Goal: Information Seeking & Learning: Find specific fact

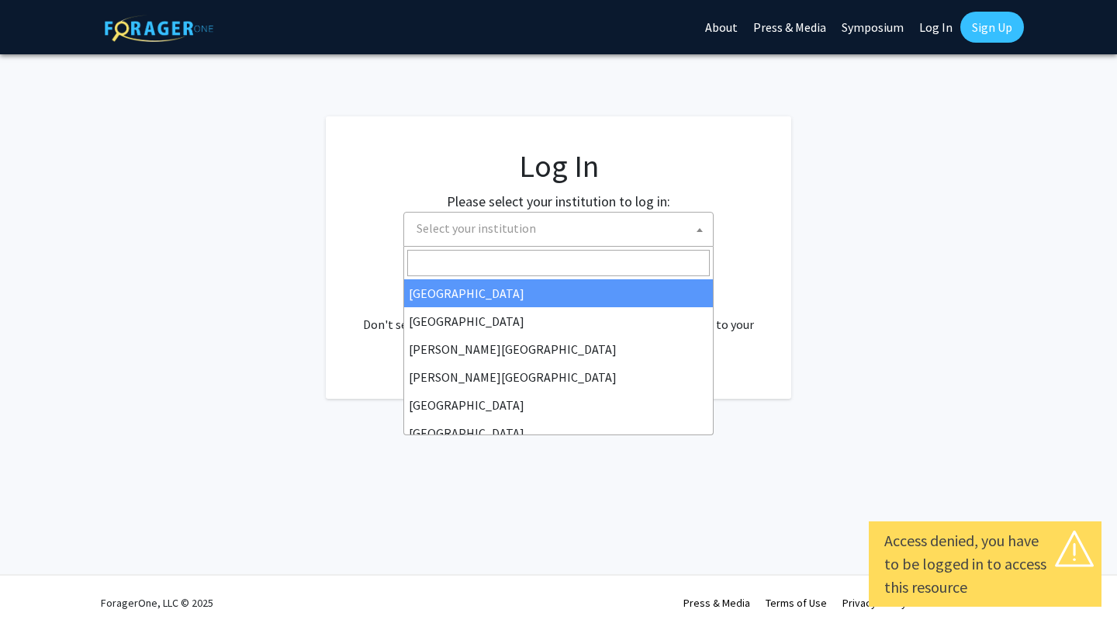
click at [703, 233] on span at bounding box center [700, 229] width 16 height 34
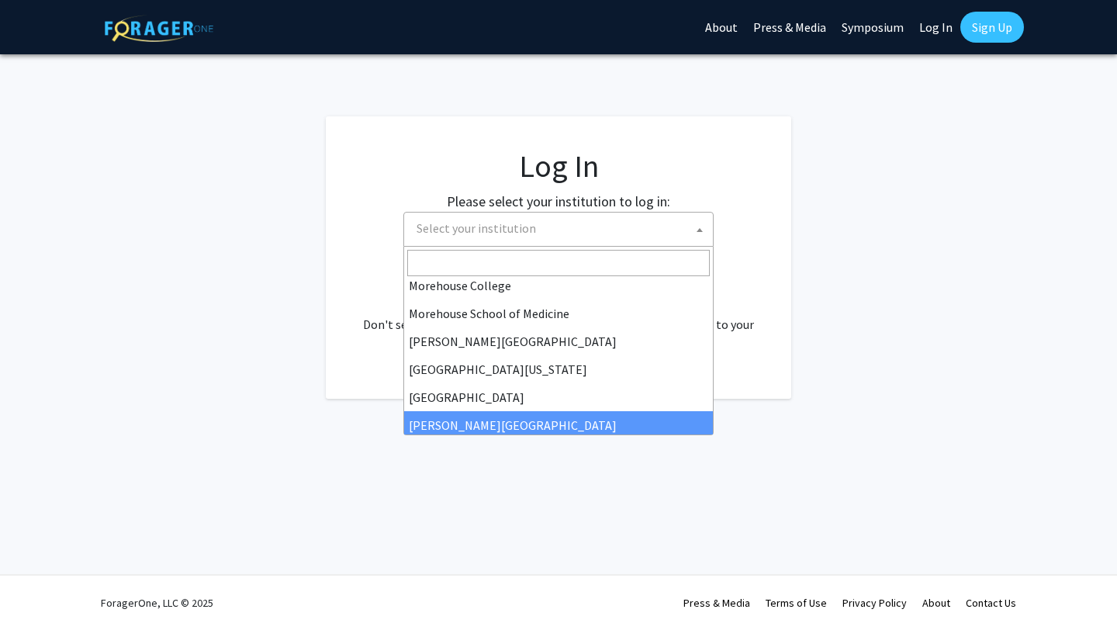
scroll to position [386, 0]
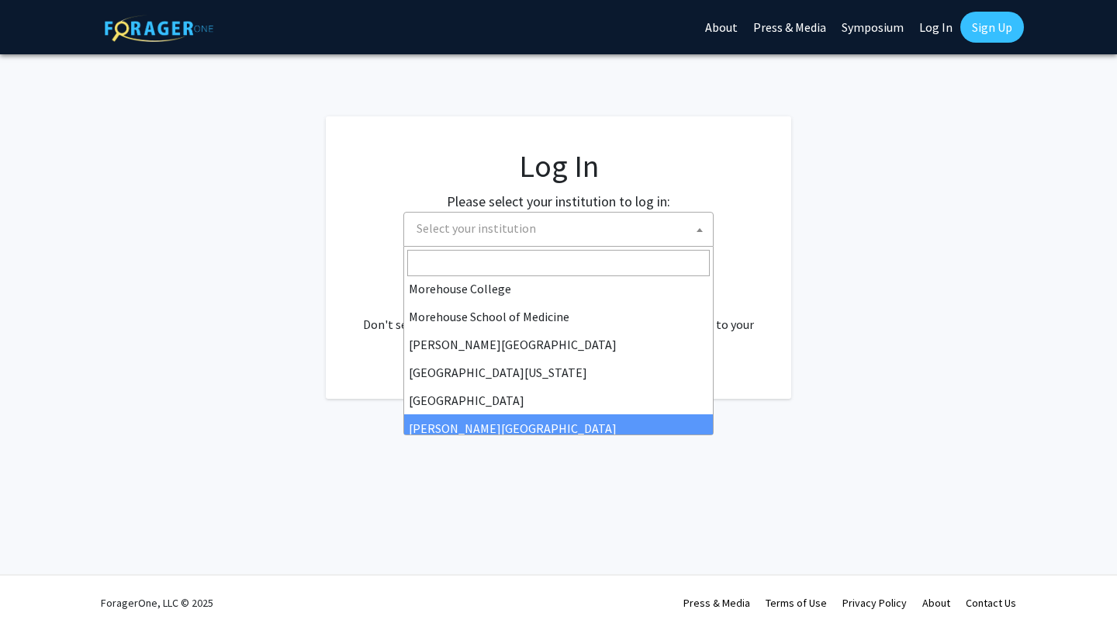
select select "24"
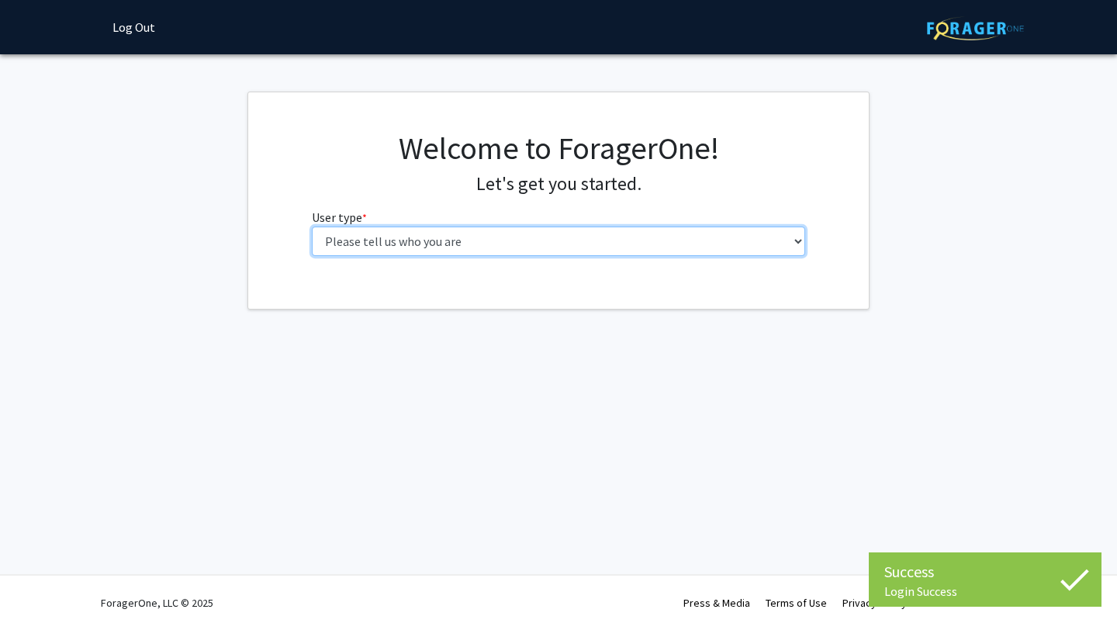
click at [523, 249] on select "Please tell us who you are Undergraduate Student Master's Student Doctoral Cand…" at bounding box center [559, 240] width 494 height 29
select select "3: doc"
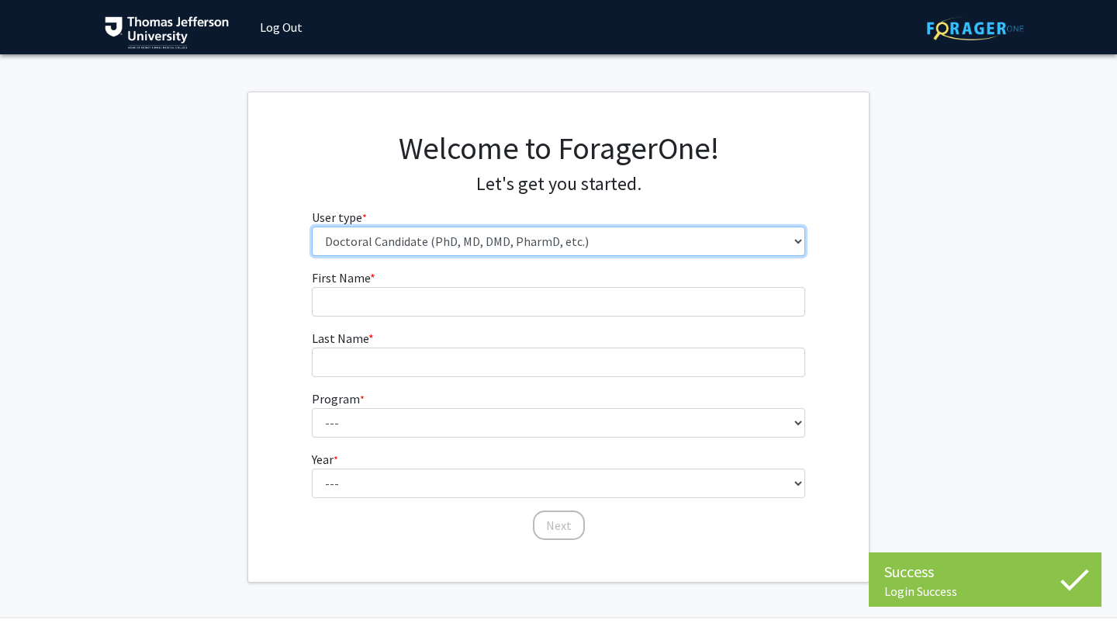
click at [472, 242] on select "Please tell us who you are Undergraduate Student Master's Student Doctoral Cand…" at bounding box center [559, 240] width 494 height 29
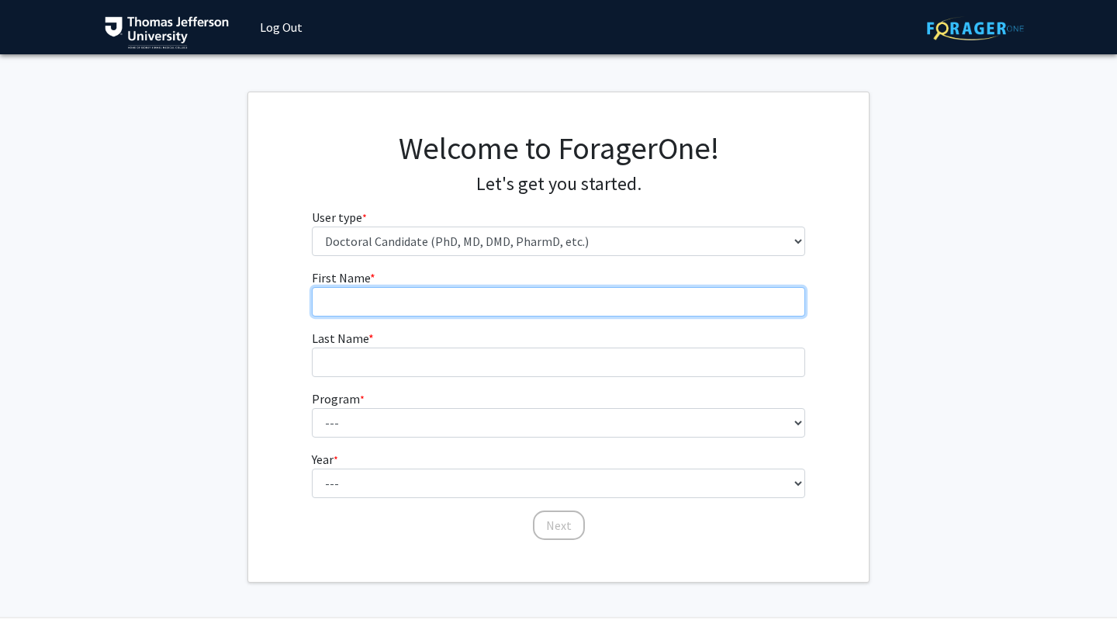
click at [441, 305] on input "First Name * required" at bounding box center [559, 301] width 494 height 29
type input "[PERSON_NAME]"
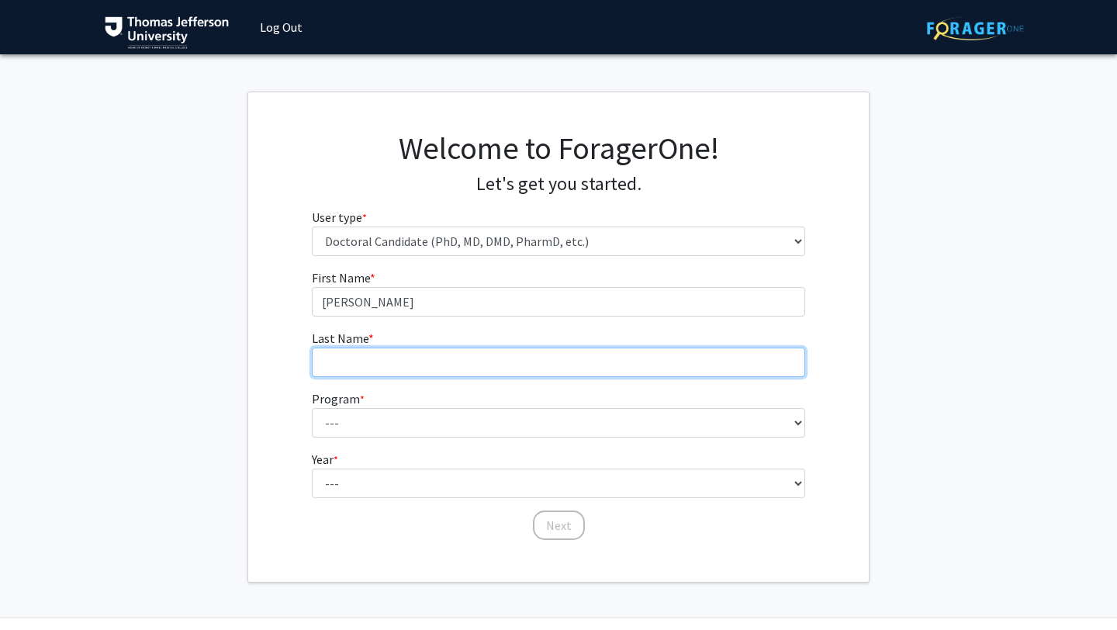
type input "hamou"
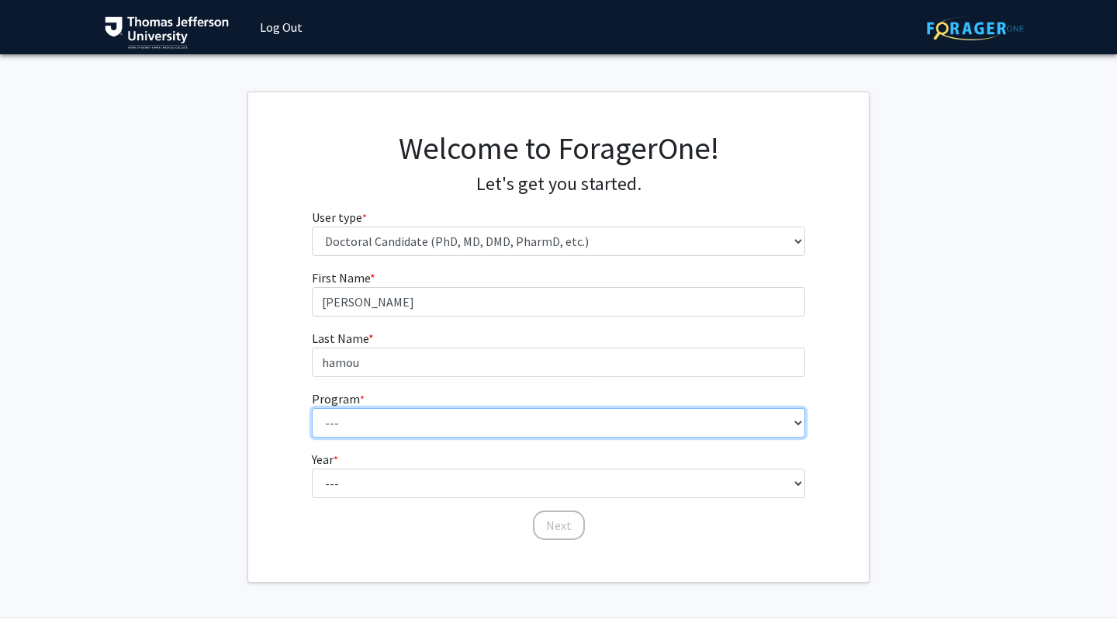
click at [385, 420] on select "--- Accelerated 3+3 BS in Health Sciences/Doctor of [MEDICAL_DATA] Accelerated …" at bounding box center [559, 422] width 494 height 29
select select "35: 815"
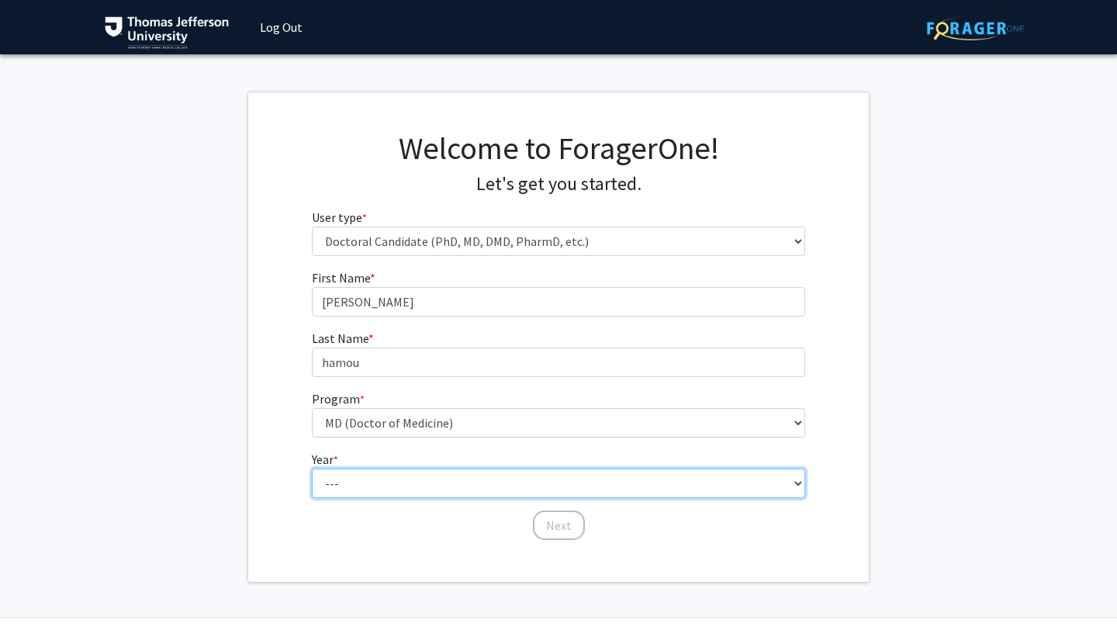
click at [400, 485] on select "--- First Year Second Year Third Year Fourth Year Fifth Year Sixth Year Seventh…" at bounding box center [559, 482] width 494 height 29
select select "1: first_year"
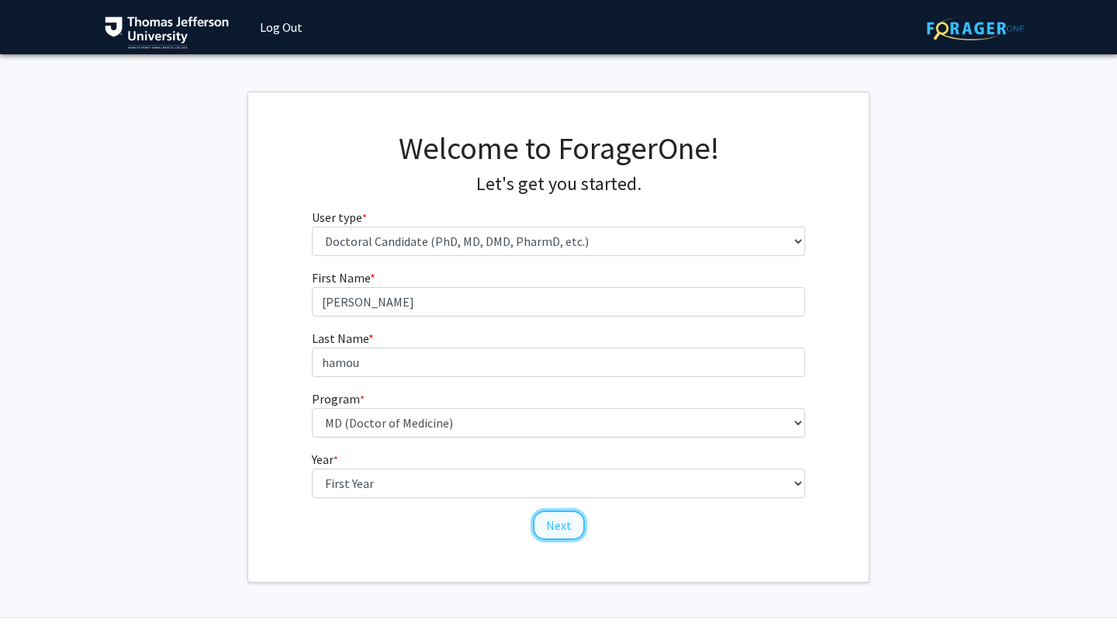
click at [554, 518] on button "Next" at bounding box center [559, 524] width 52 height 29
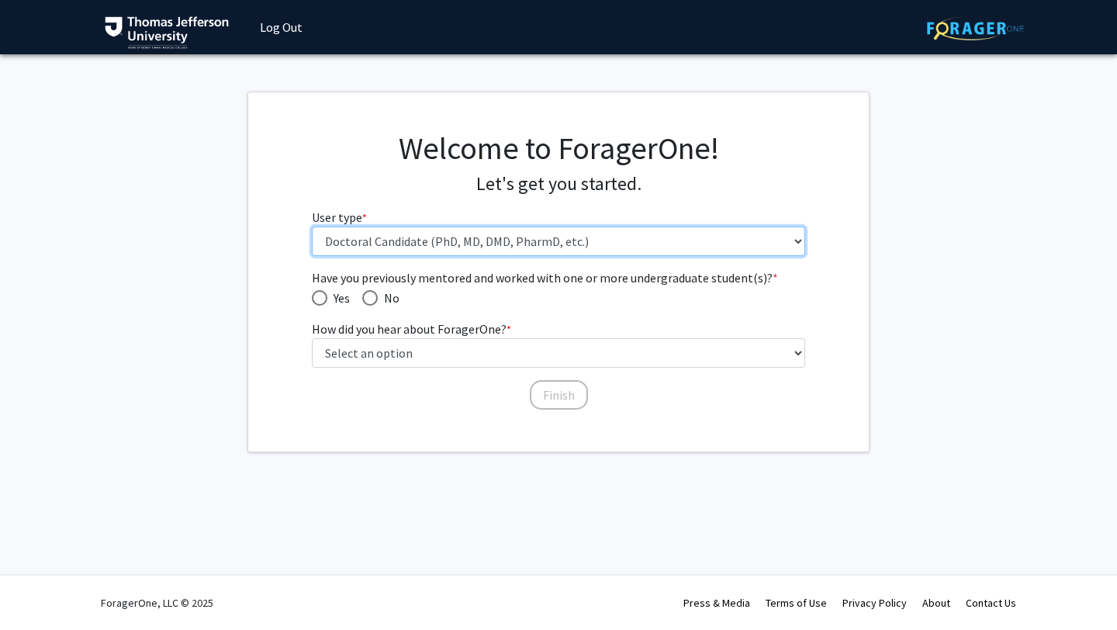
click at [465, 242] on select "Please tell us who you are Undergraduate Student Master's Student Doctoral Cand…" at bounding box center [559, 240] width 494 height 29
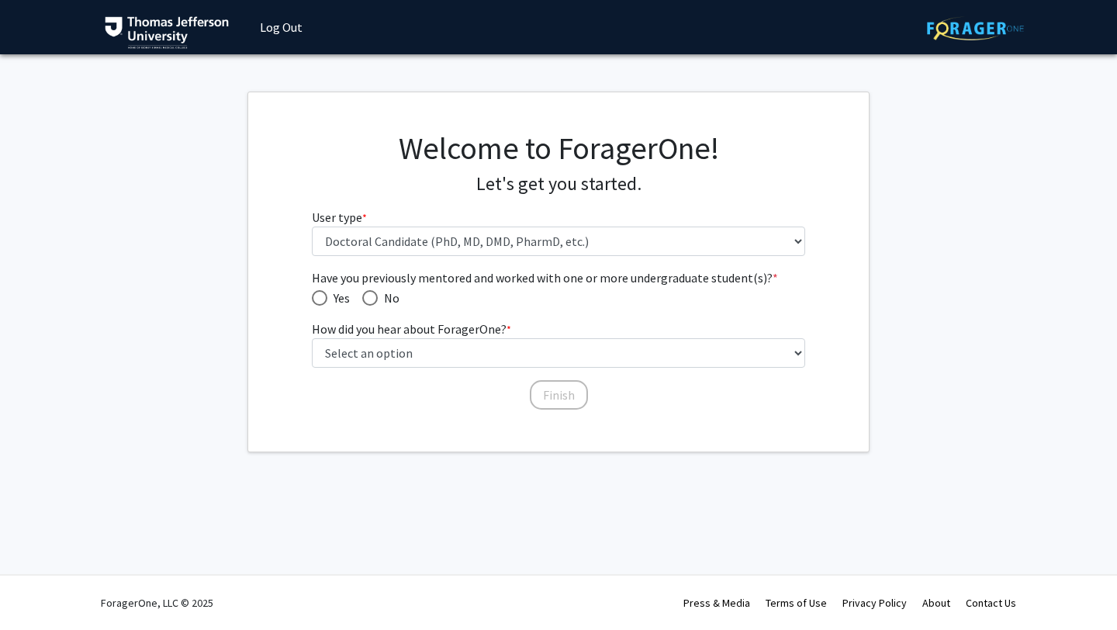
click at [371, 295] on span "Have you previously mentored and worked with one or more undergraduate student(…" at bounding box center [370, 298] width 16 height 16
click at [371, 295] on input "No" at bounding box center [370, 298] width 16 height 16
radio input "true"
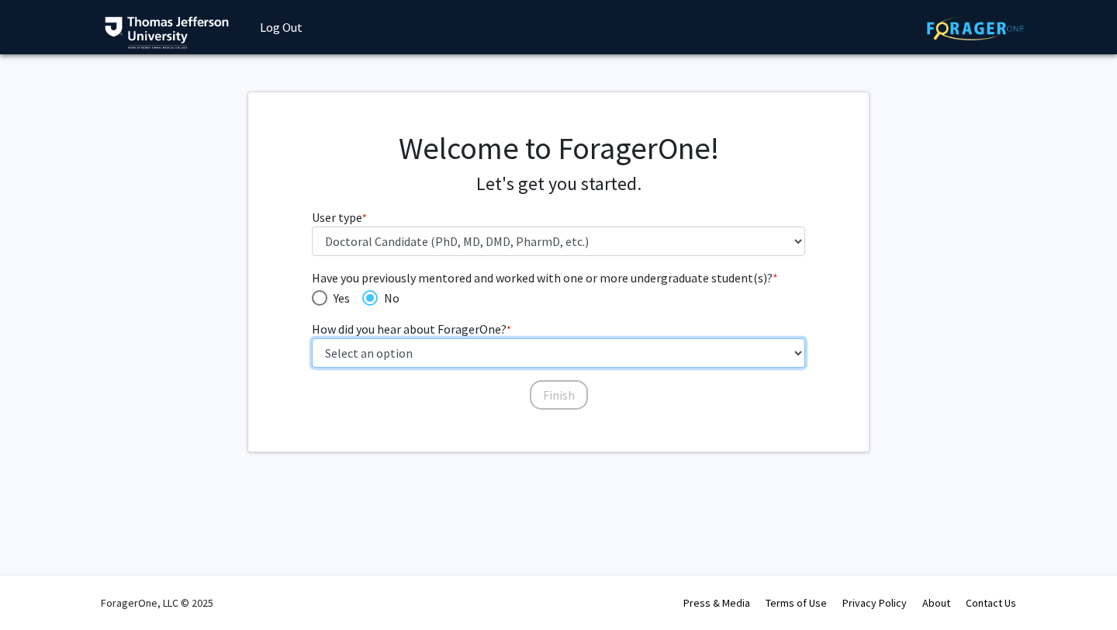
click at [473, 357] on select "Select an option Peer/student recommendation Faculty/staff recommendation Unive…" at bounding box center [559, 352] width 494 height 29
select select "3: university_website"
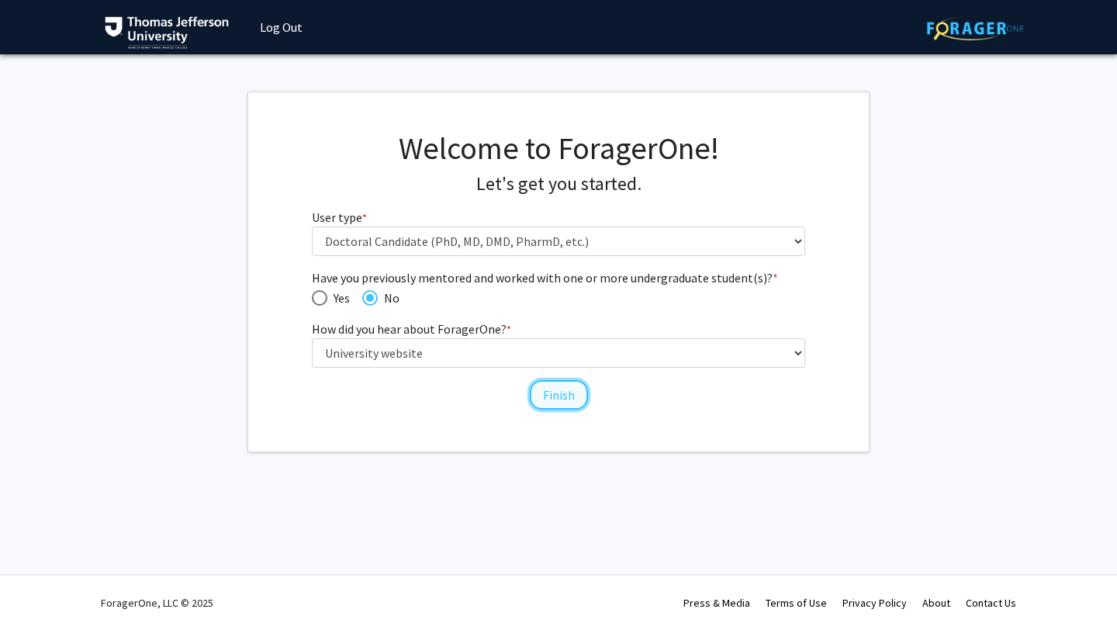
click at [550, 396] on button "Finish" at bounding box center [559, 394] width 58 height 29
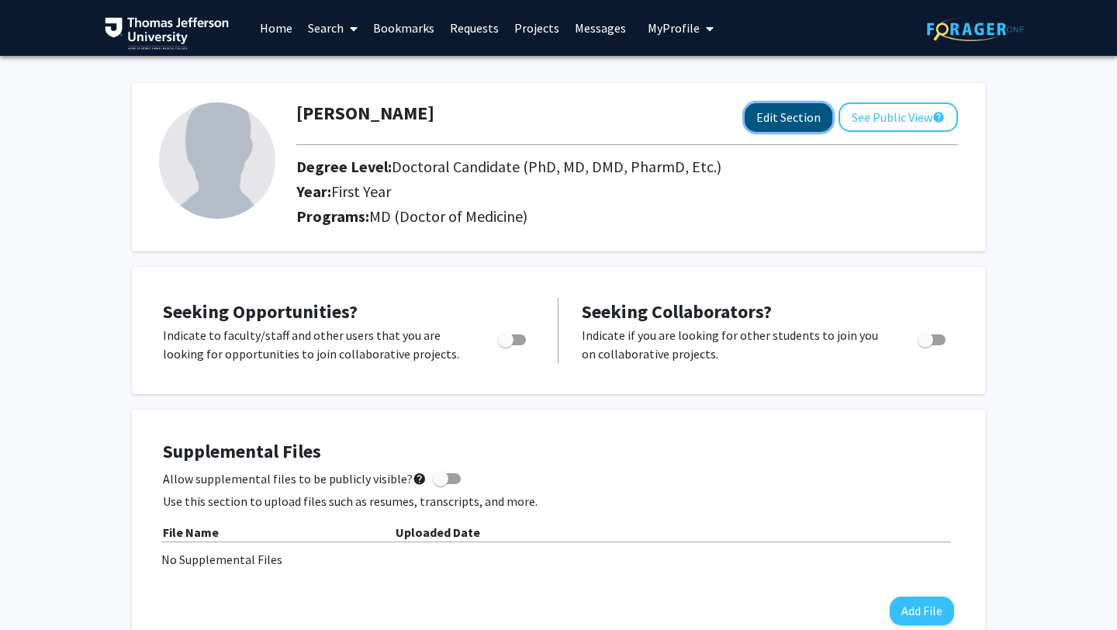
click at [788, 117] on button "Edit Section" at bounding box center [788, 117] width 88 height 29
select select "first_year"
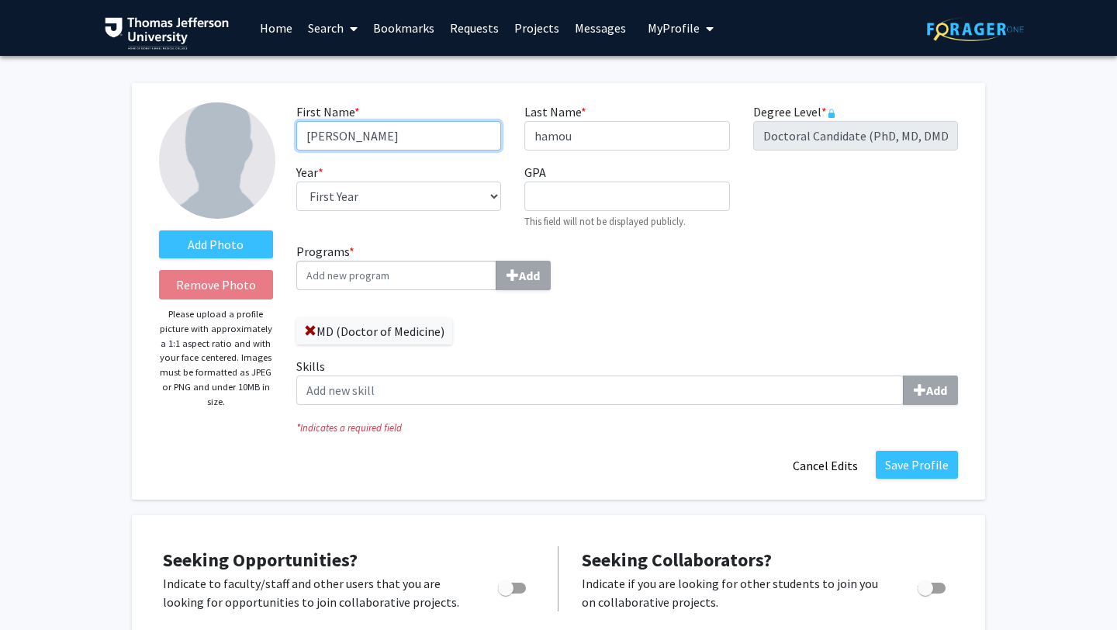
click at [310, 139] on input "[PERSON_NAME]" at bounding box center [398, 135] width 205 height 29
type input "[PERSON_NAME]"
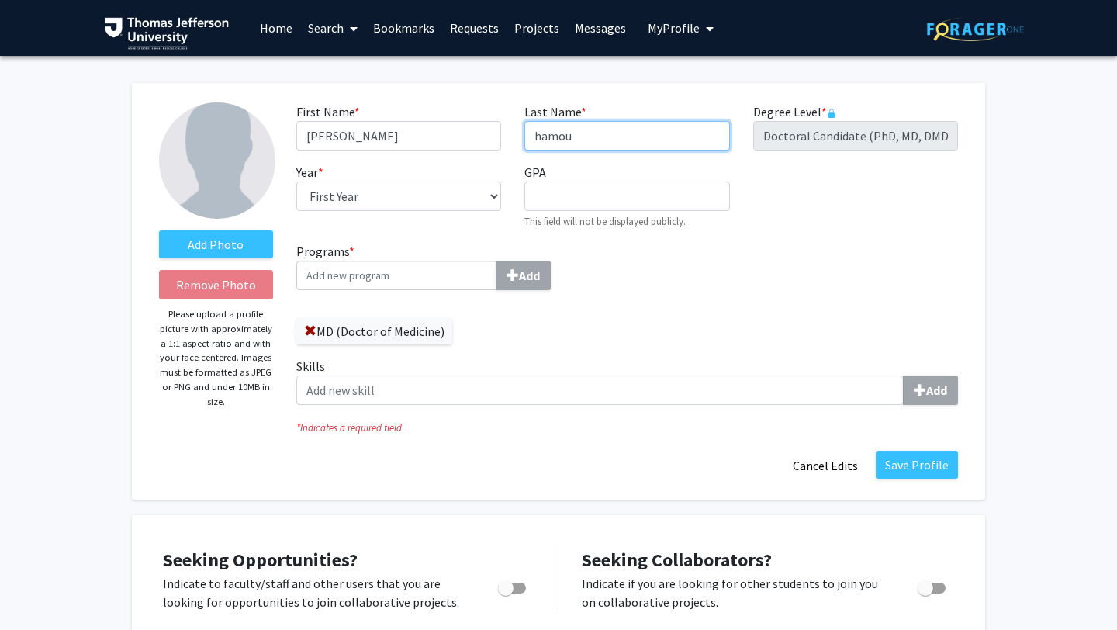
click at [565, 133] on input "hamou" at bounding box center [626, 135] width 205 height 29
type input "Hamou"
click at [913, 468] on button "Save Profile" at bounding box center [916, 465] width 82 height 28
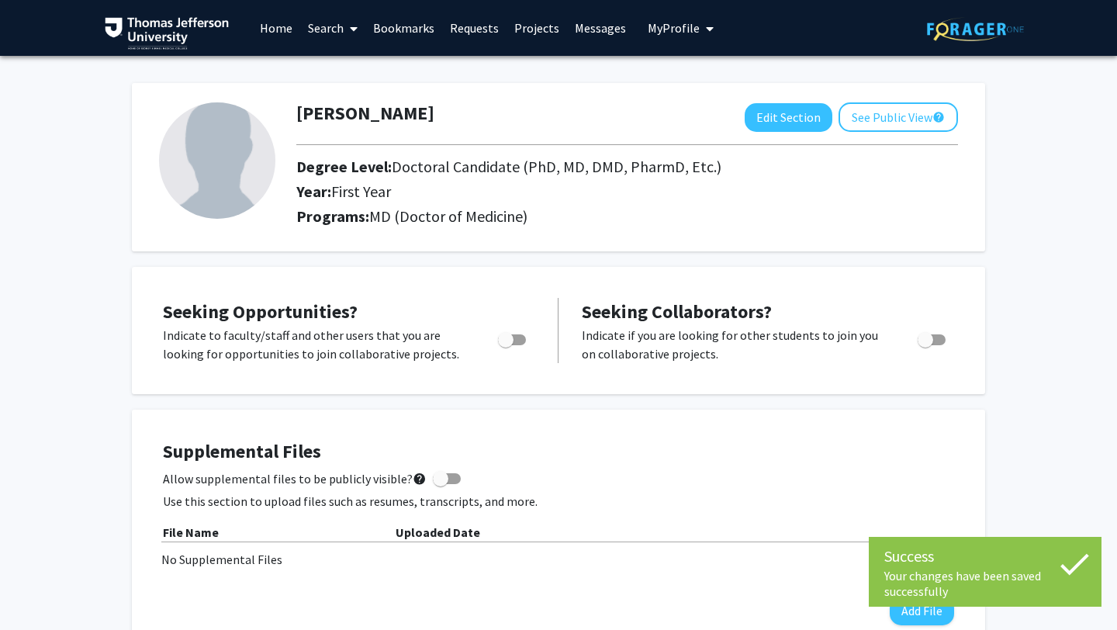
click at [219, 167] on img at bounding box center [217, 160] width 116 height 116
click at [767, 122] on button "Edit Section" at bounding box center [788, 117] width 88 height 29
select select "first_year"
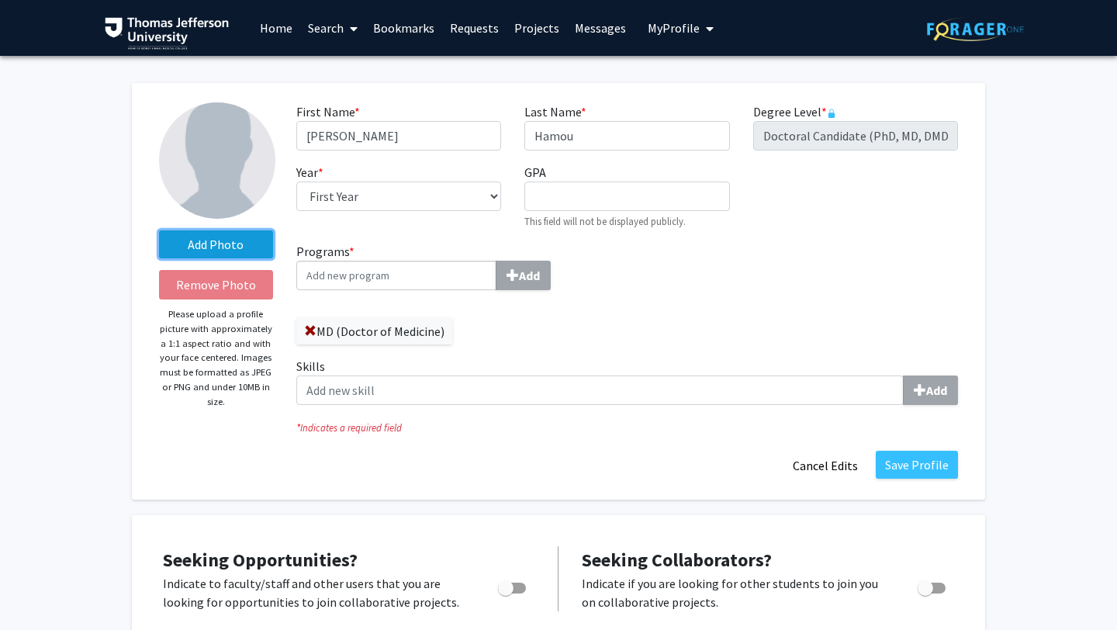
click at [222, 242] on label "Add Photo" at bounding box center [216, 244] width 114 height 28
click at [0, 0] on input "Add Photo" at bounding box center [0, 0] width 0 height 0
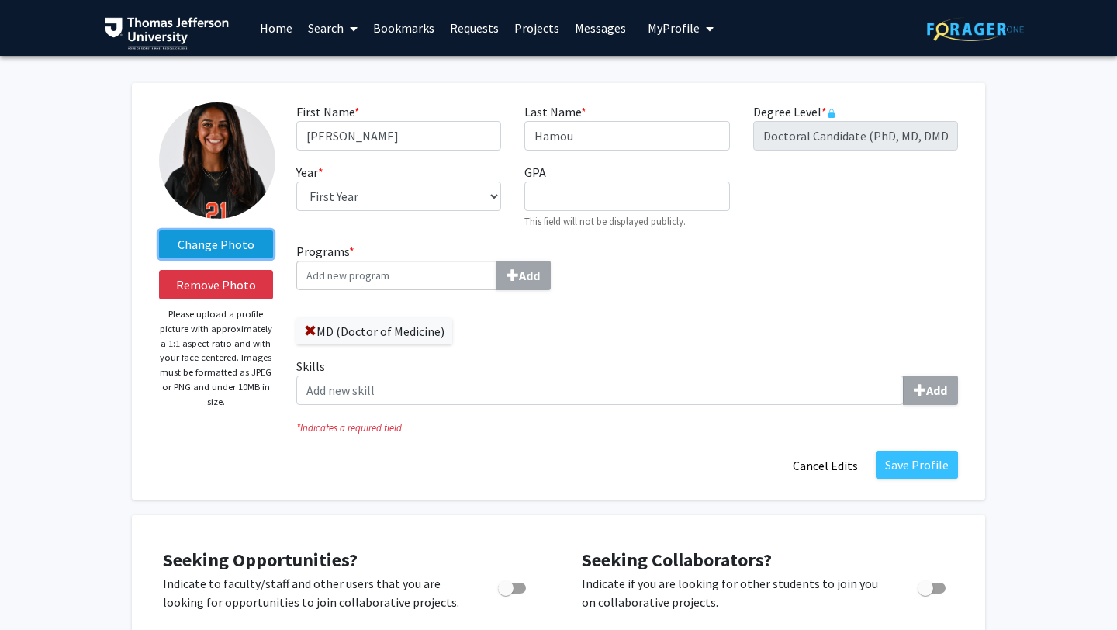
click at [211, 238] on label "Change Photo" at bounding box center [216, 244] width 114 height 28
click at [0, 0] on input "Change Photo" at bounding box center [0, 0] width 0 height 0
click at [221, 242] on label "Change Photo" at bounding box center [216, 244] width 114 height 28
click at [0, 0] on input "Change Photo" at bounding box center [0, 0] width 0 height 0
click at [213, 245] on label "Change Photo" at bounding box center [216, 244] width 114 height 28
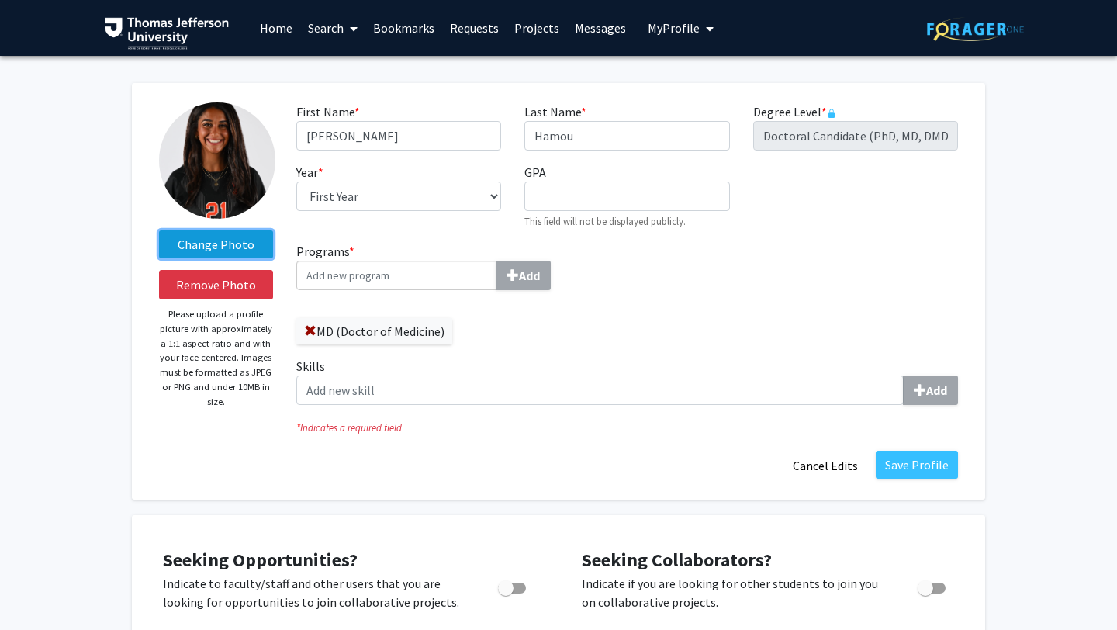
click at [0, 0] on input "Change Photo" at bounding box center [0, 0] width 0 height 0
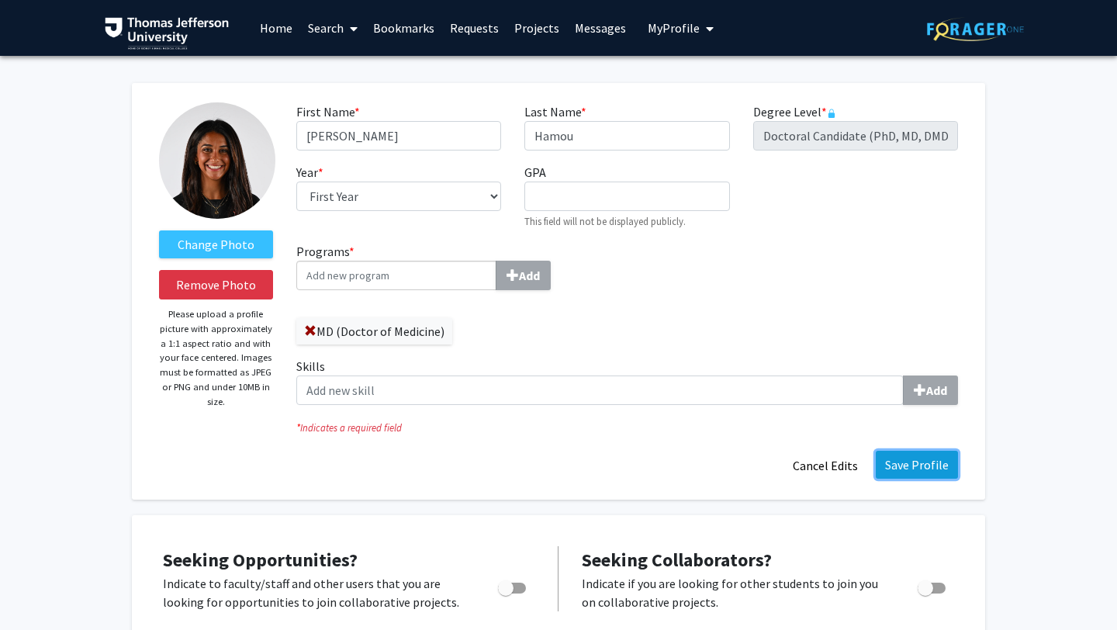
click at [924, 463] on button "Save Profile" at bounding box center [916, 465] width 82 height 28
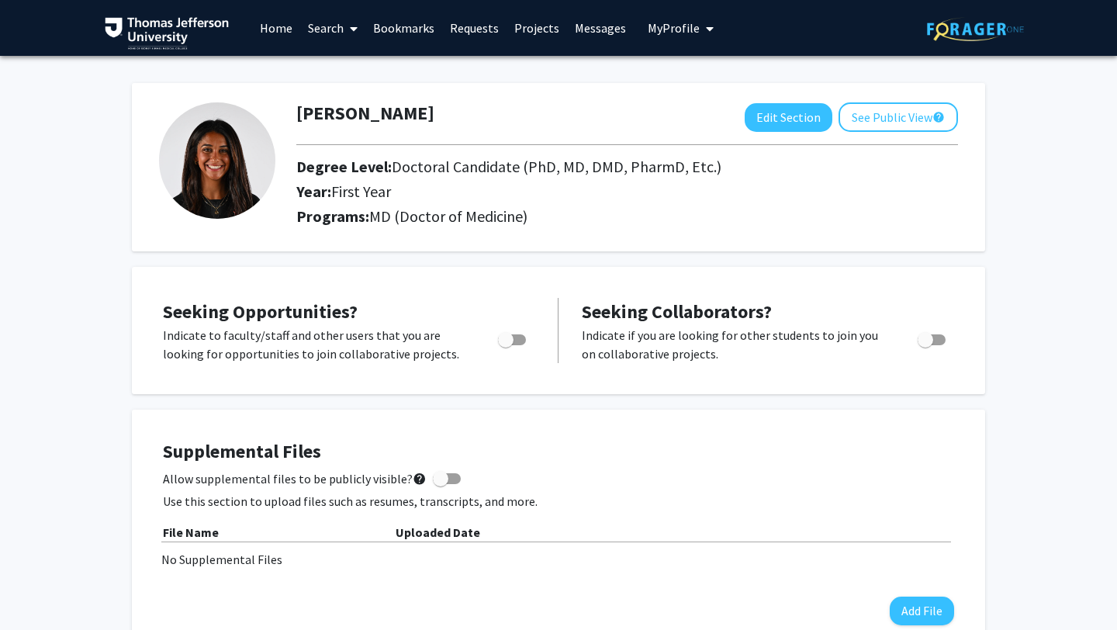
click at [335, 26] on link "Search" at bounding box center [332, 28] width 65 height 54
click at [365, 68] on span "Faculty/Staff" at bounding box center [357, 71] width 114 height 31
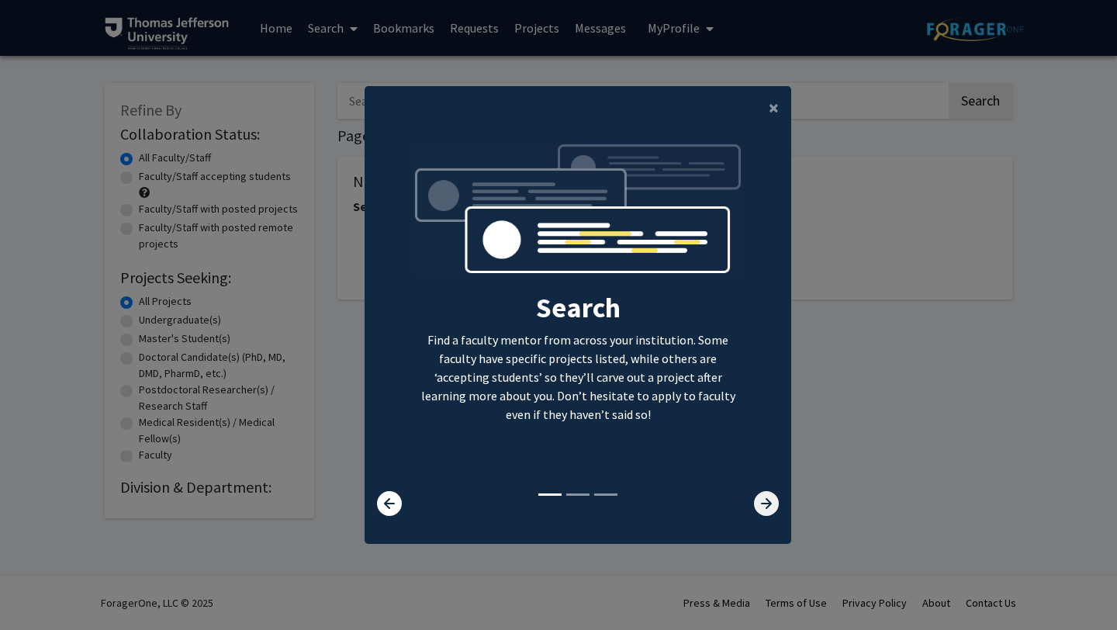
click at [762, 506] on icon at bounding box center [766, 503] width 25 height 25
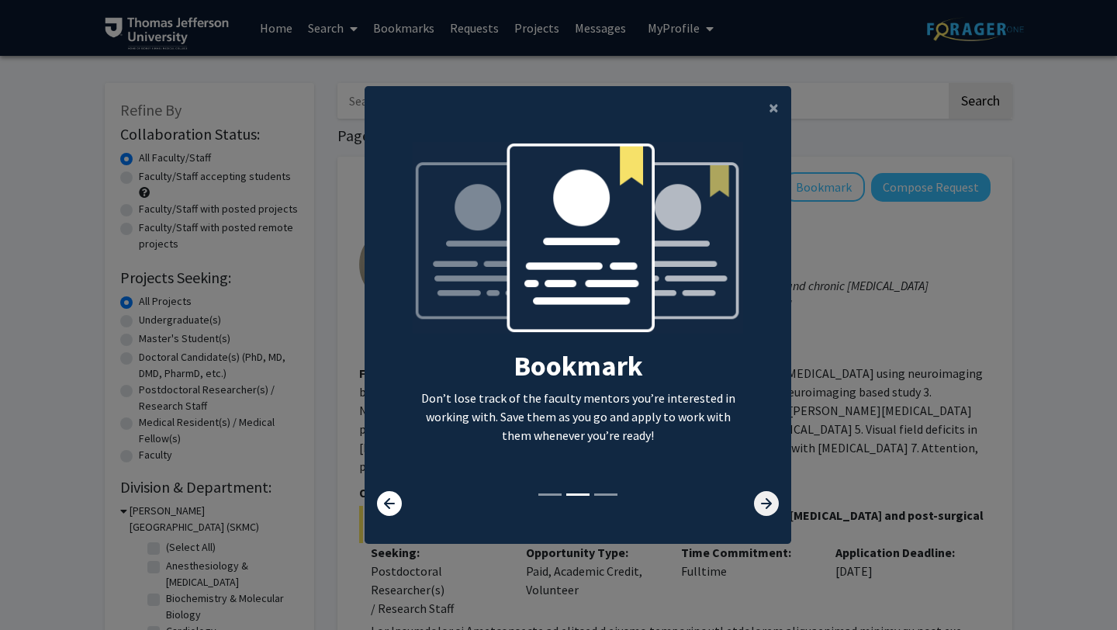
click at [762, 506] on icon at bounding box center [766, 503] width 25 height 25
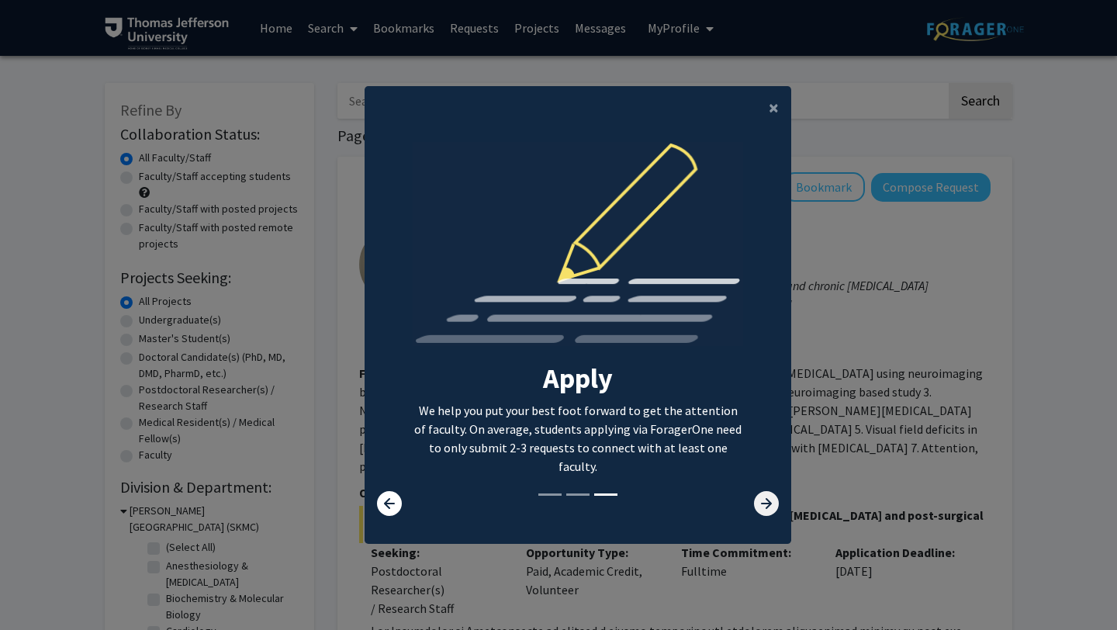
click at [762, 506] on icon at bounding box center [766, 503] width 25 height 25
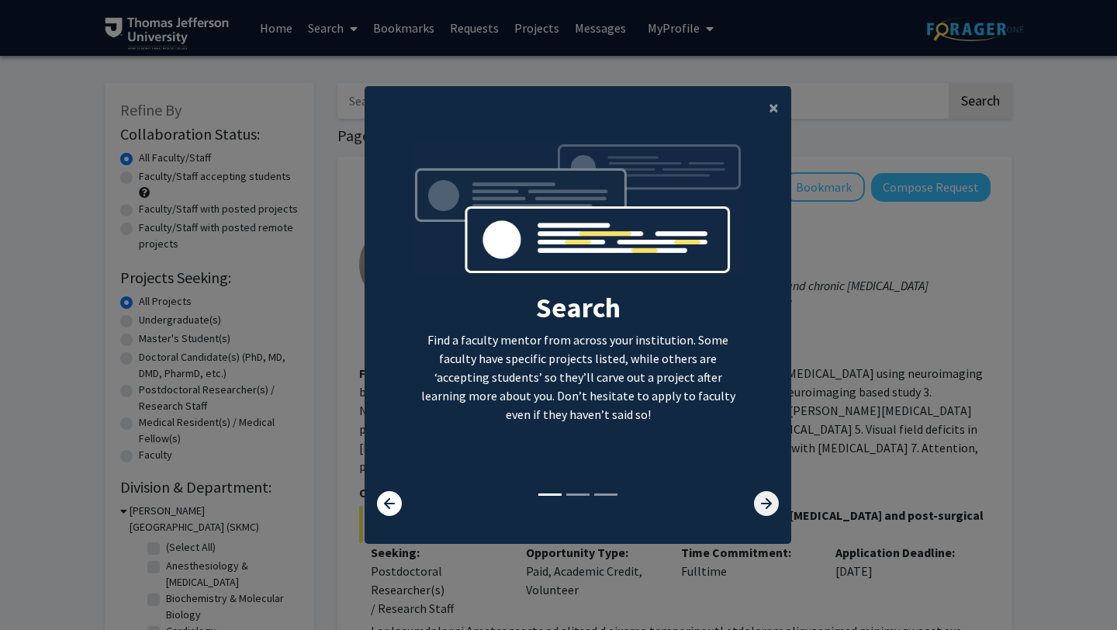
click at [762, 506] on icon at bounding box center [766, 503] width 25 height 25
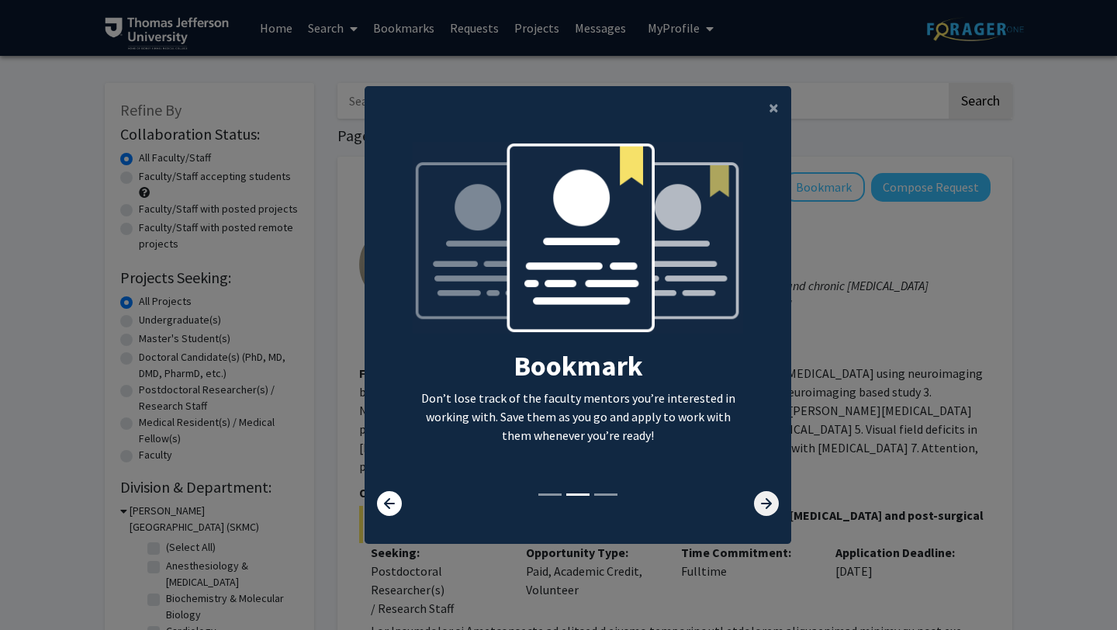
click at [762, 506] on icon at bounding box center [766, 503] width 25 height 25
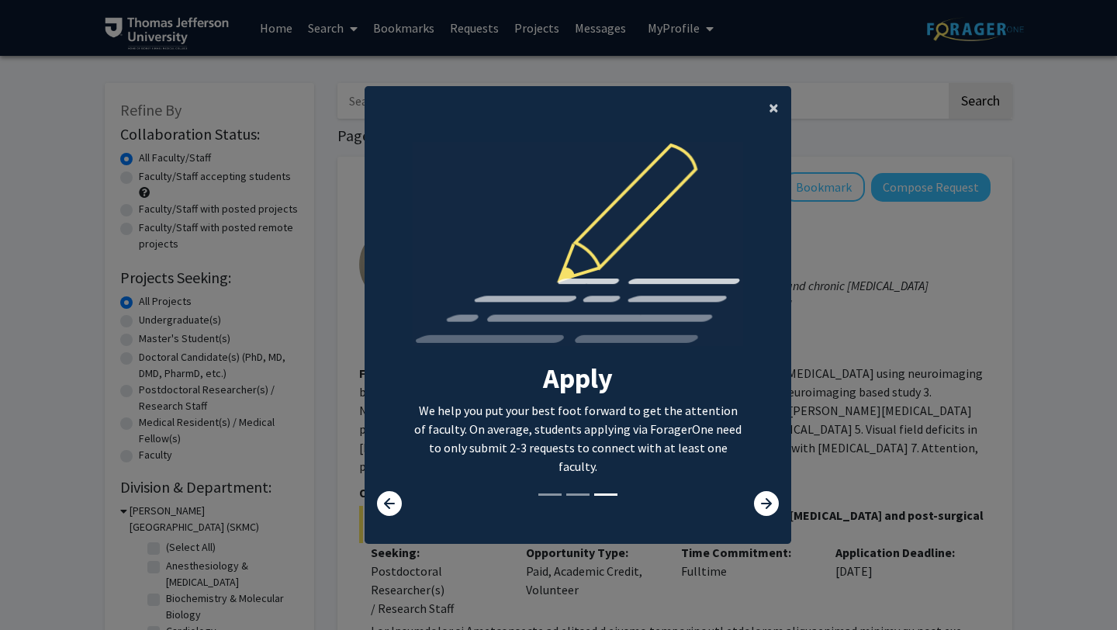
click at [770, 105] on span "×" at bounding box center [773, 107] width 10 height 24
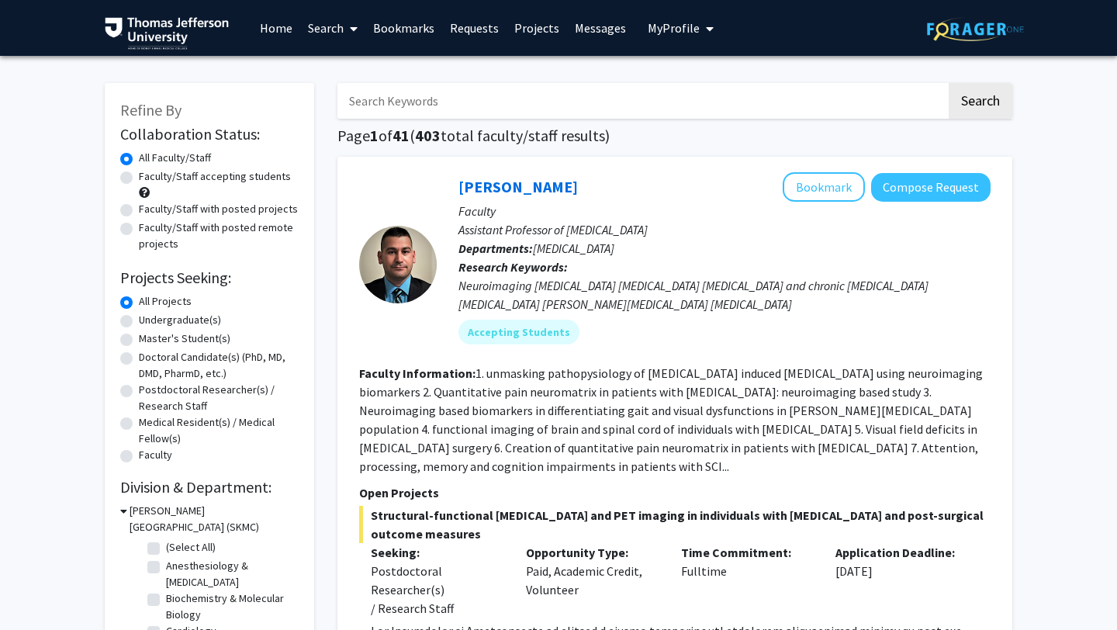
click at [139, 358] on label "Doctoral Candidate(s) (PhD, MD, DMD, PharmD, etc.)" at bounding box center [219, 365] width 160 height 33
click at [139, 358] on input "Doctoral Candidate(s) (PhD, MD, DMD, PharmD, etc.)" at bounding box center [144, 354] width 10 height 10
radio input "true"
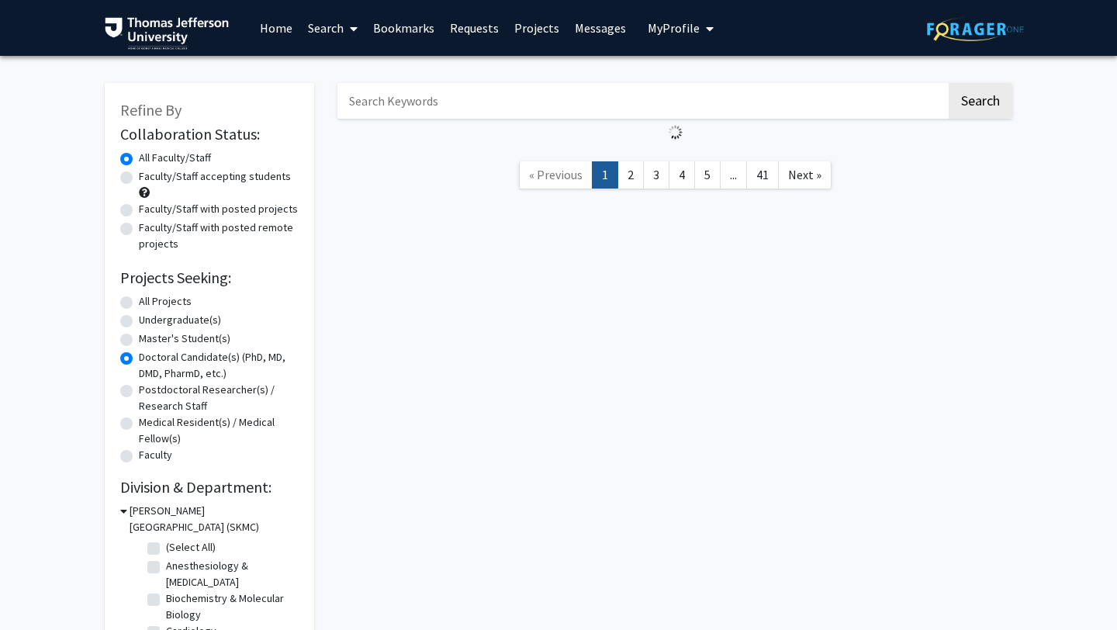
click at [139, 176] on label "Faculty/Staff accepting students" at bounding box center [215, 176] width 152 height 16
click at [139, 176] on input "Faculty/Staff accepting students" at bounding box center [144, 173] width 10 height 10
radio input "true"
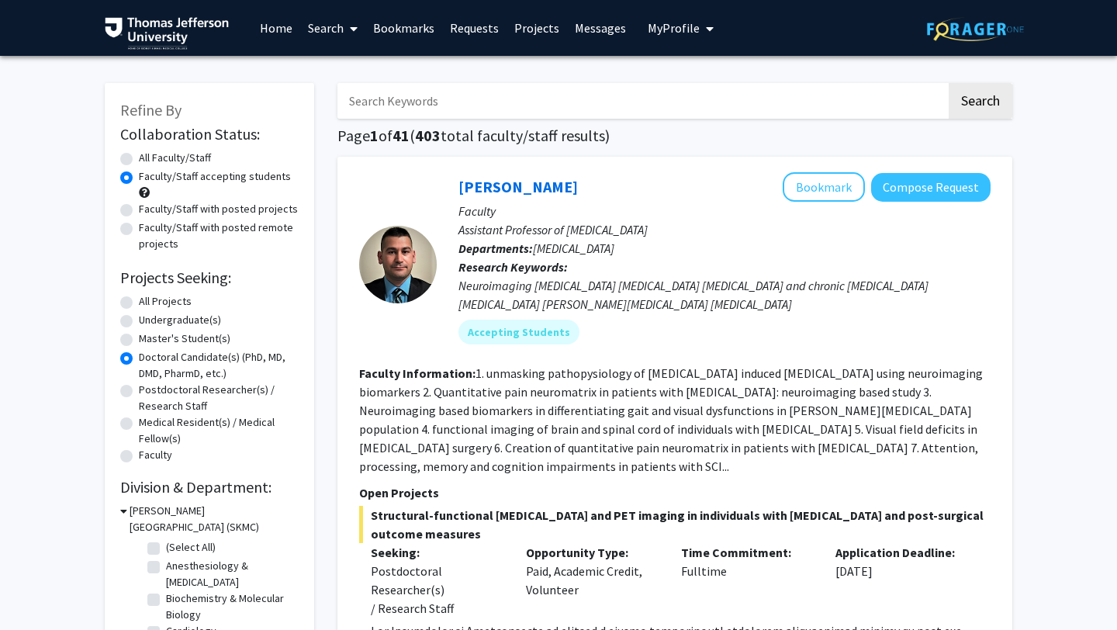
click at [139, 209] on label "Faculty/Staff with posted projects" at bounding box center [218, 209] width 159 height 16
click at [139, 209] on input "Faculty/Staff with posted projects" at bounding box center [144, 206] width 10 height 10
radio input "true"
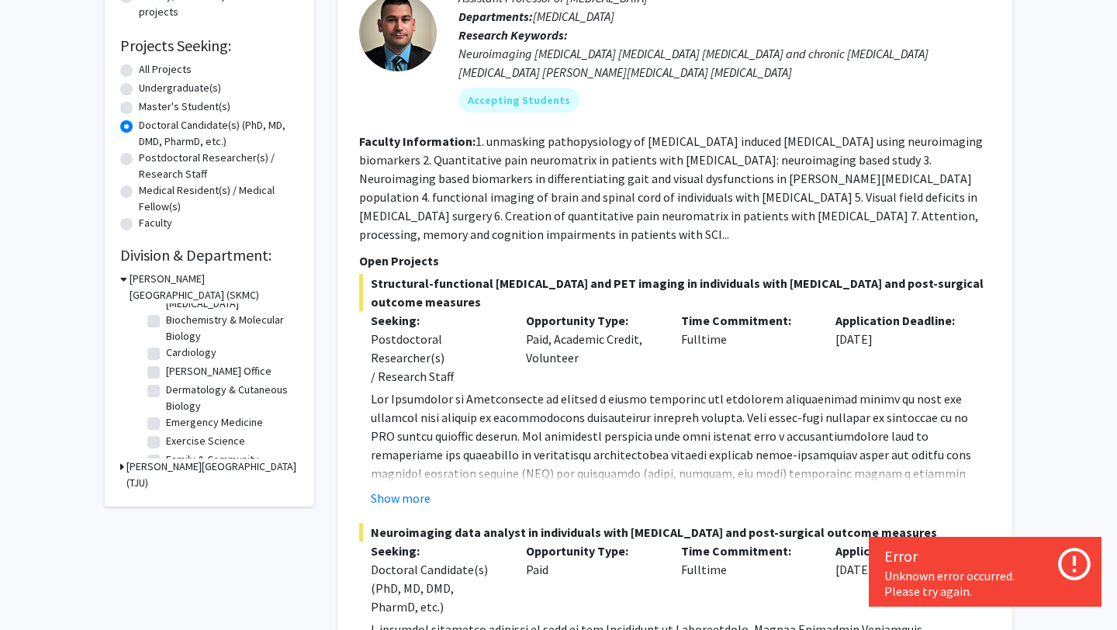
scroll to position [48, 0]
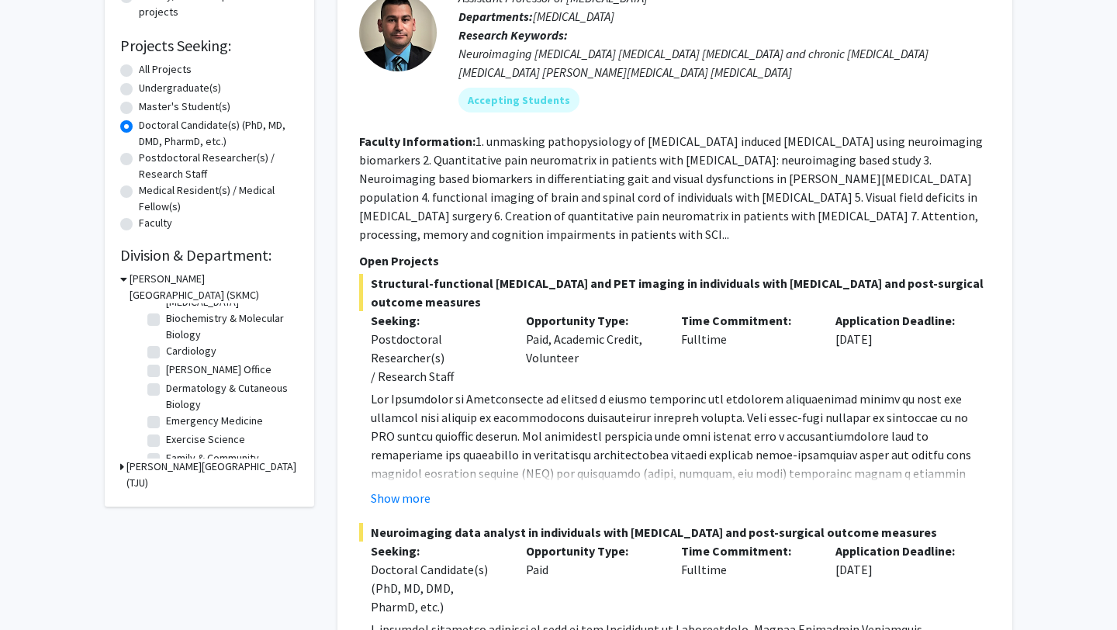
click at [166, 387] on label "Dermatology & Cutaneous Biology" at bounding box center [230, 396] width 129 height 33
click at [166, 387] on input "Dermatology & Cutaneous Biology" at bounding box center [171, 385] width 10 height 10
checkbox input "true"
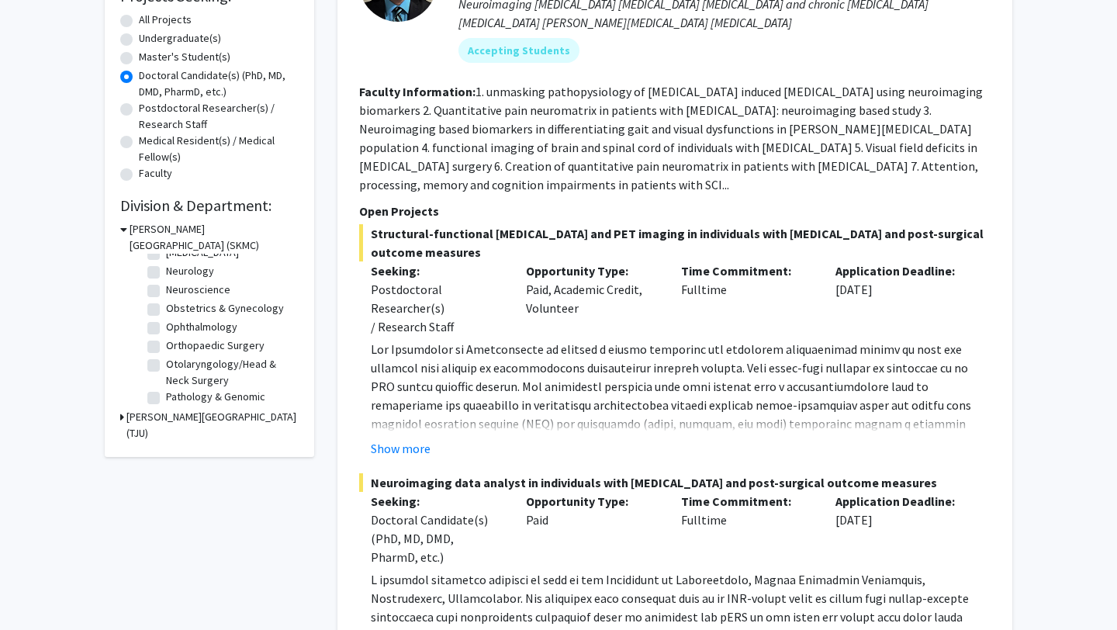
scroll to position [432, 0]
click at [166, 344] on label "Orthopaedic Surgery" at bounding box center [215, 343] width 98 height 16
click at [166, 344] on input "Orthopaedic Surgery" at bounding box center [171, 340] width 10 height 10
checkbox input "true"
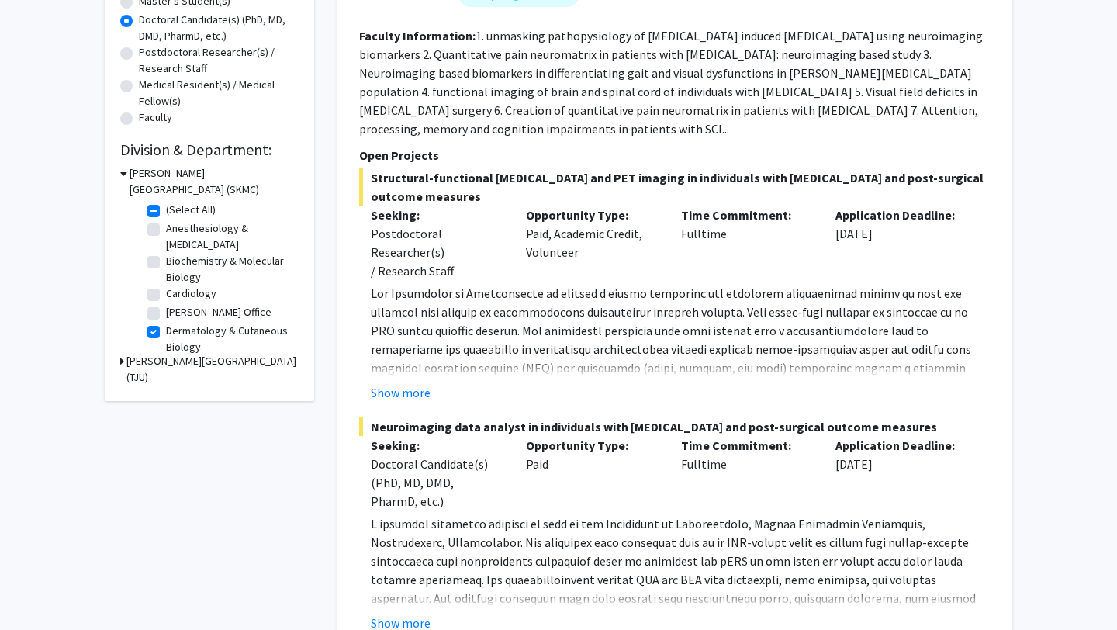
scroll to position [337, 0]
click at [123, 357] on icon at bounding box center [122, 362] width 4 height 16
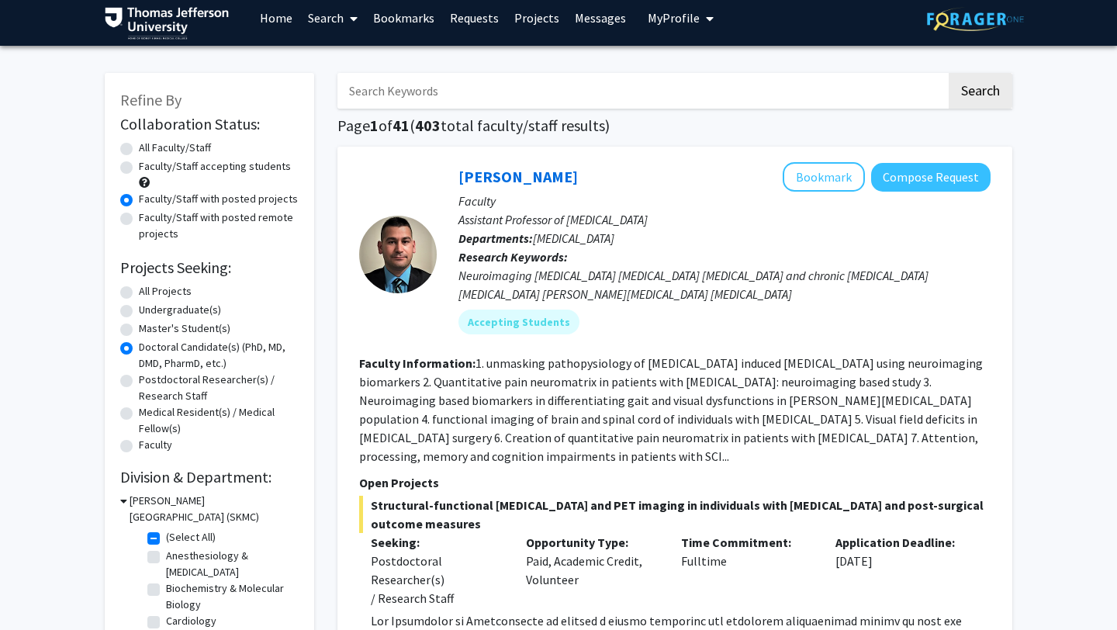
scroll to position [0, 0]
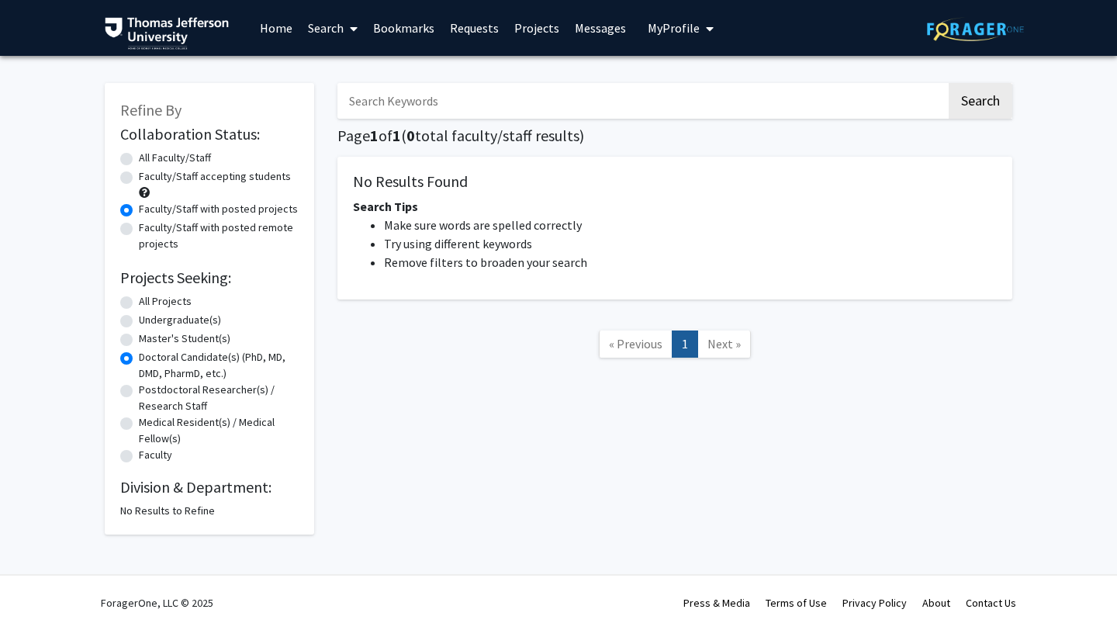
click at [139, 174] on label "Faculty/Staff accepting students" at bounding box center [215, 176] width 152 height 16
click at [139, 174] on input "Faculty/Staff accepting students" at bounding box center [144, 173] width 10 height 10
radio input "true"
click at [139, 157] on label "All Faculty/Staff" at bounding box center [175, 158] width 72 height 16
click at [139, 157] on input "All Faculty/Staff" at bounding box center [144, 155] width 10 height 10
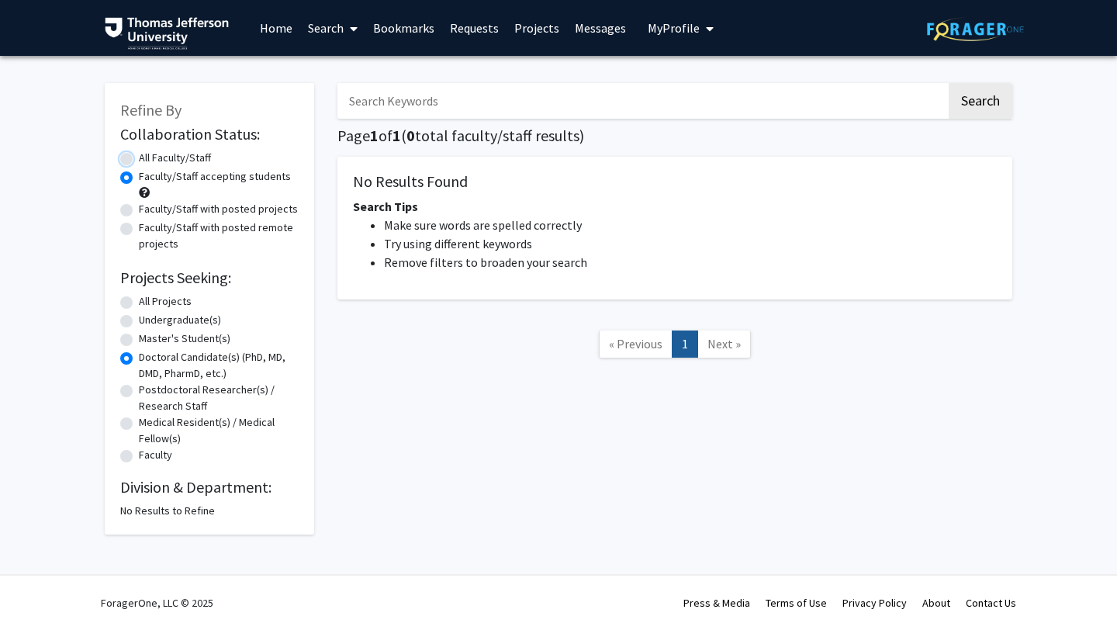
radio input "true"
click at [139, 357] on label "Doctoral Candidate(s) (PhD, MD, DMD, PharmD, etc.)" at bounding box center [219, 365] width 160 height 33
click at [139, 357] on input "Doctoral Candidate(s) (PhD, MD, DMD, PharmD, etc.)" at bounding box center [144, 354] width 10 height 10
click at [139, 355] on label "Doctoral Candidate(s) (PhD, MD, DMD, PharmD, etc.)" at bounding box center [219, 365] width 160 height 33
click at [139, 355] on input "Doctoral Candidate(s) (PhD, MD, DMD, PharmD, etc.)" at bounding box center [144, 354] width 10 height 10
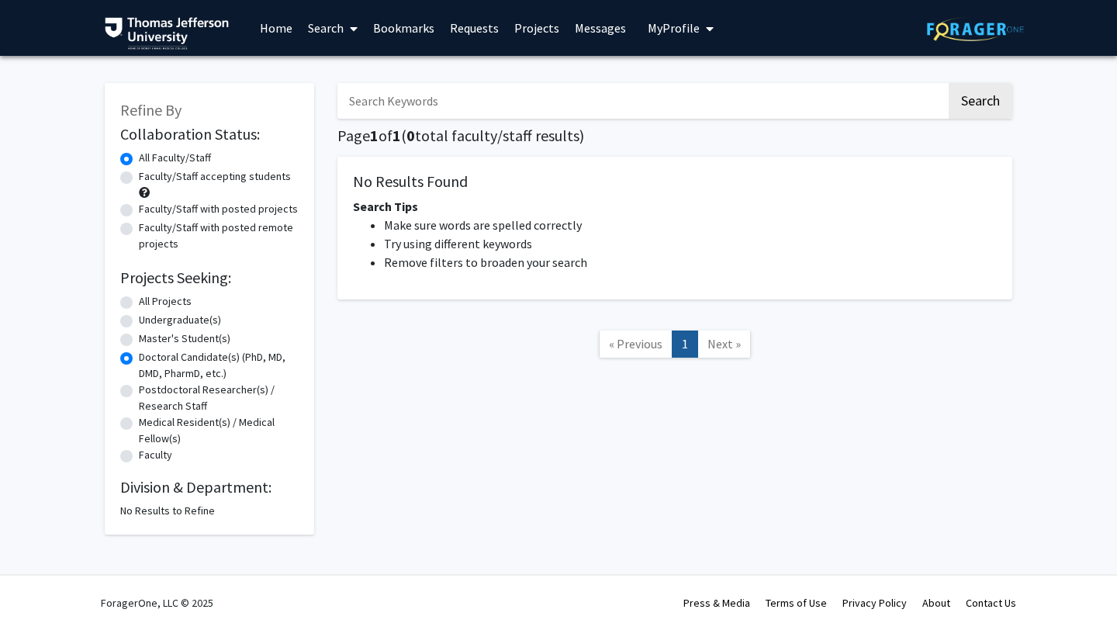
click at [333, 32] on link "Search" at bounding box center [332, 28] width 65 height 54
click at [341, 67] on span "Faculty/Staff" at bounding box center [357, 71] width 114 height 31
radio input "true"
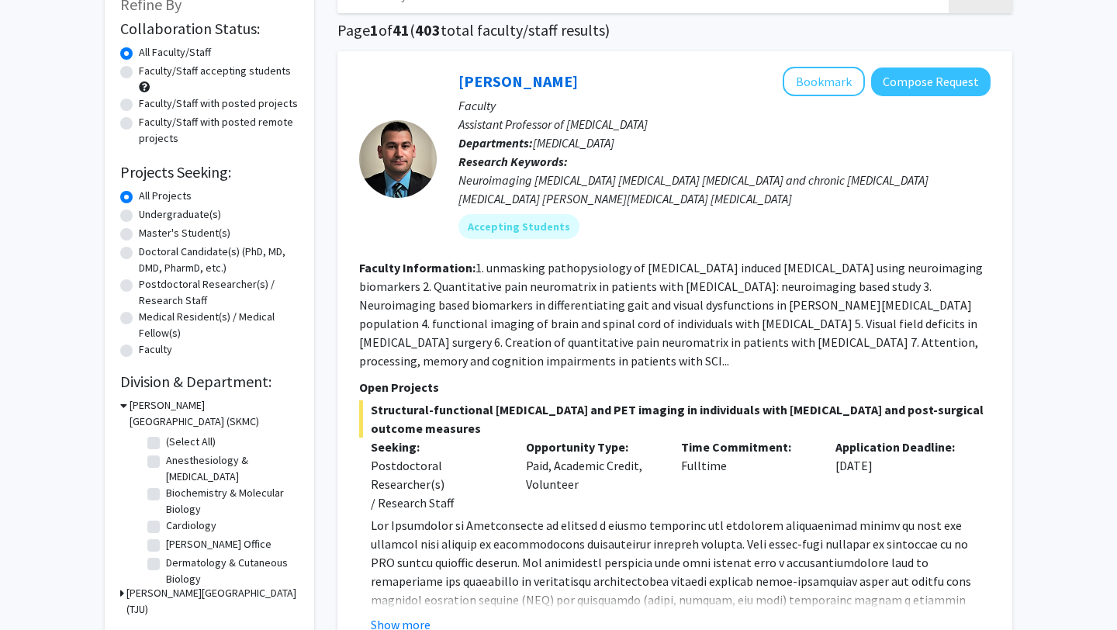
scroll to position [107, 0]
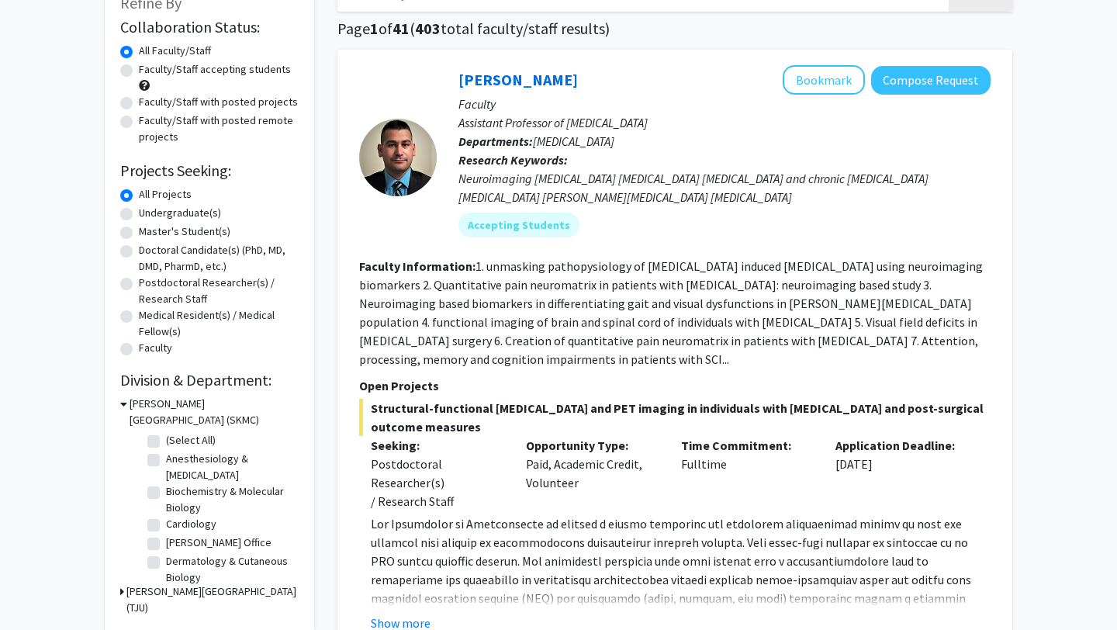
click at [139, 249] on label "Doctoral Candidate(s) (PhD, MD, DMD, PharmD, etc.)" at bounding box center [219, 258] width 160 height 33
click at [139, 249] on input "Doctoral Candidate(s) (PhD, MD, DMD, PharmD, etc.)" at bounding box center [144, 247] width 10 height 10
radio input "true"
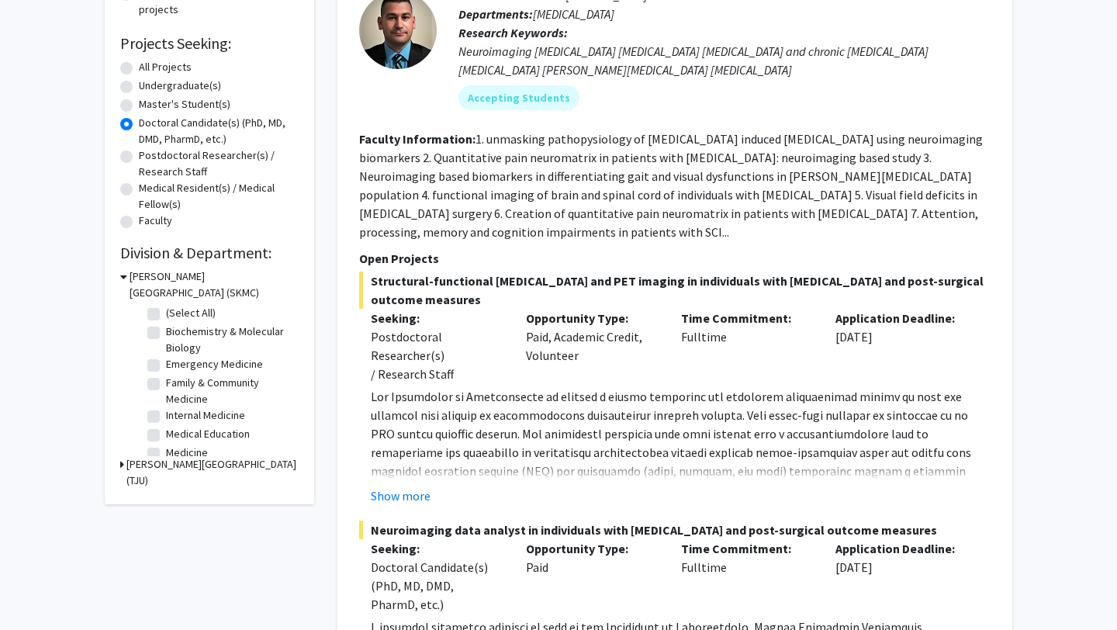
click at [166, 312] on label "(Select All)" at bounding box center [191, 313] width 50 height 16
click at [166, 312] on input "(Select All)" at bounding box center [171, 310] width 10 height 10
checkbox input "true"
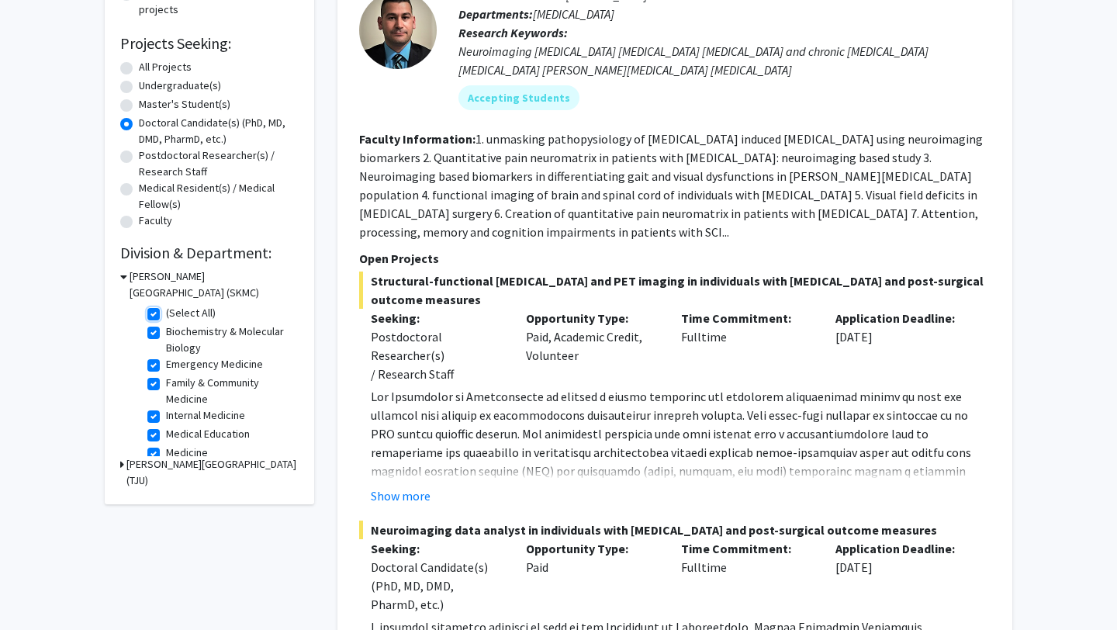
checkbox input "true"
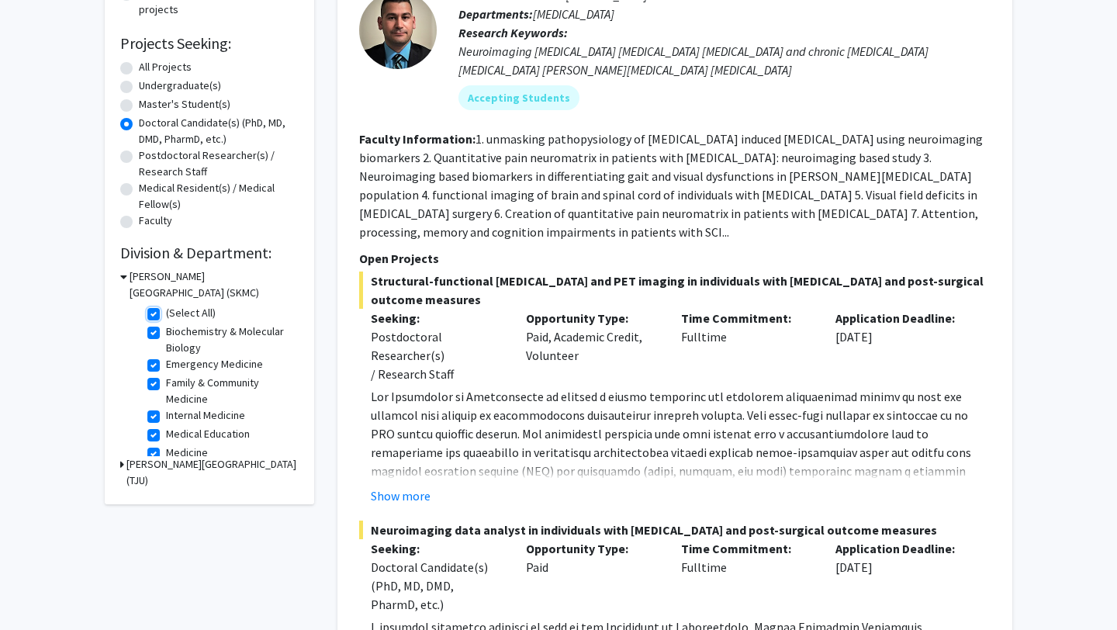
checkbox input "true"
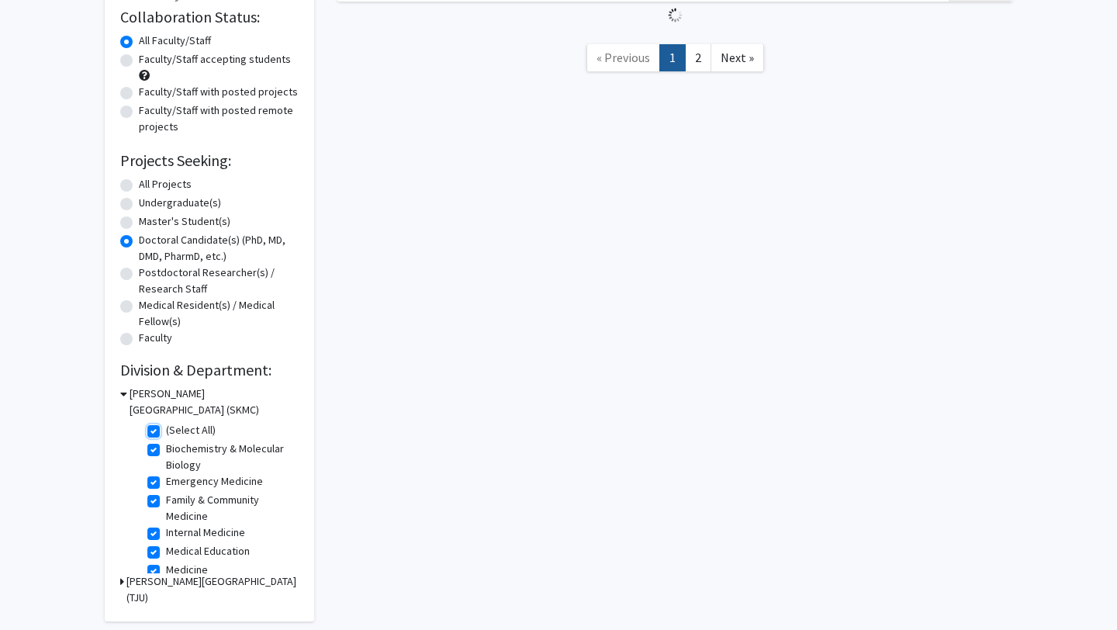
scroll to position [120, 0]
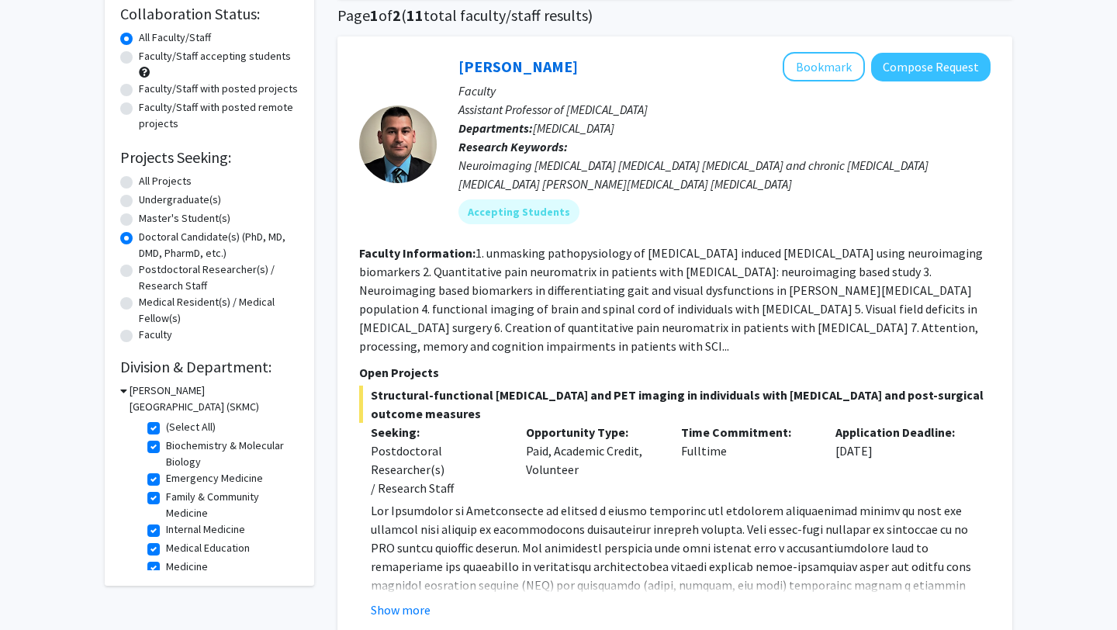
click at [166, 425] on label "(Select All)" at bounding box center [191, 427] width 50 height 16
click at [166, 425] on input "(Select All)" at bounding box center [171, 424] width 10 height 10
checkbox input "false"
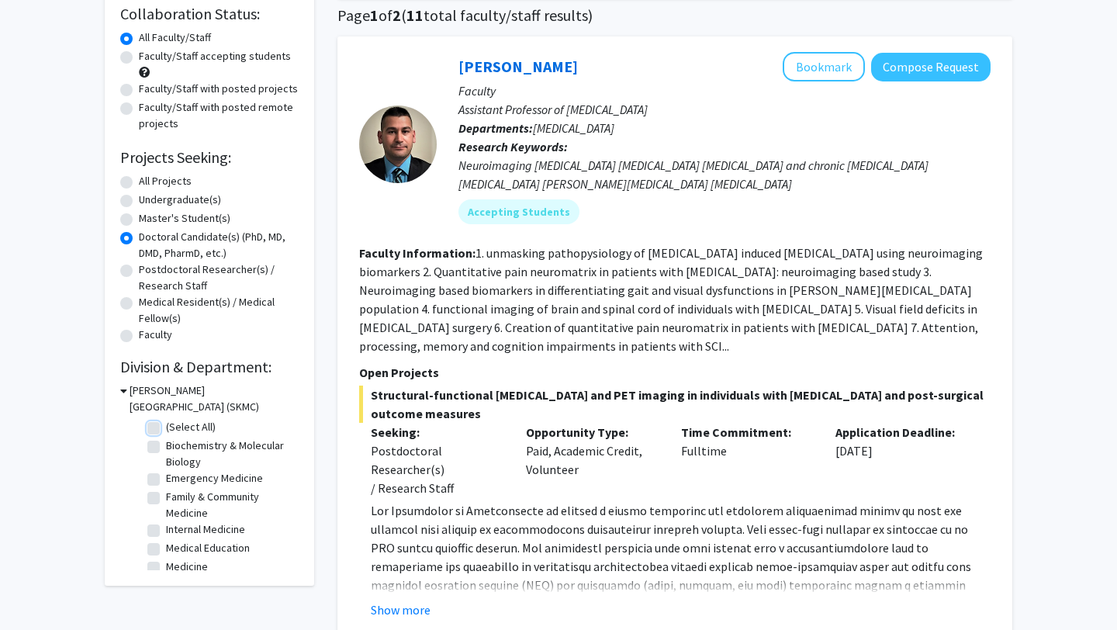
checkbox input "false"
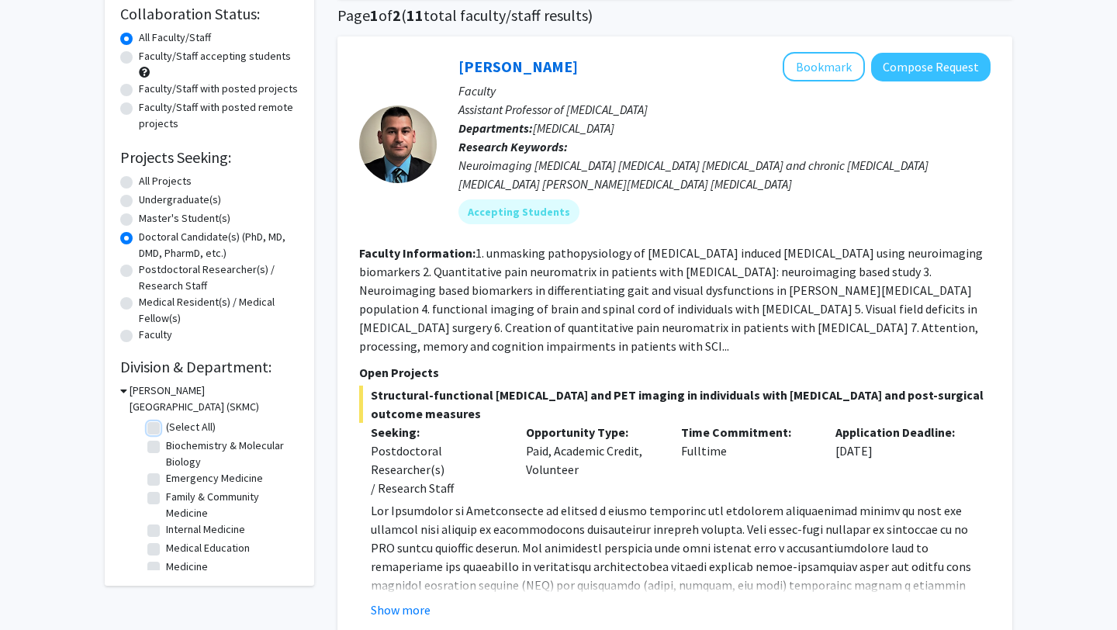
checkbox input "false"
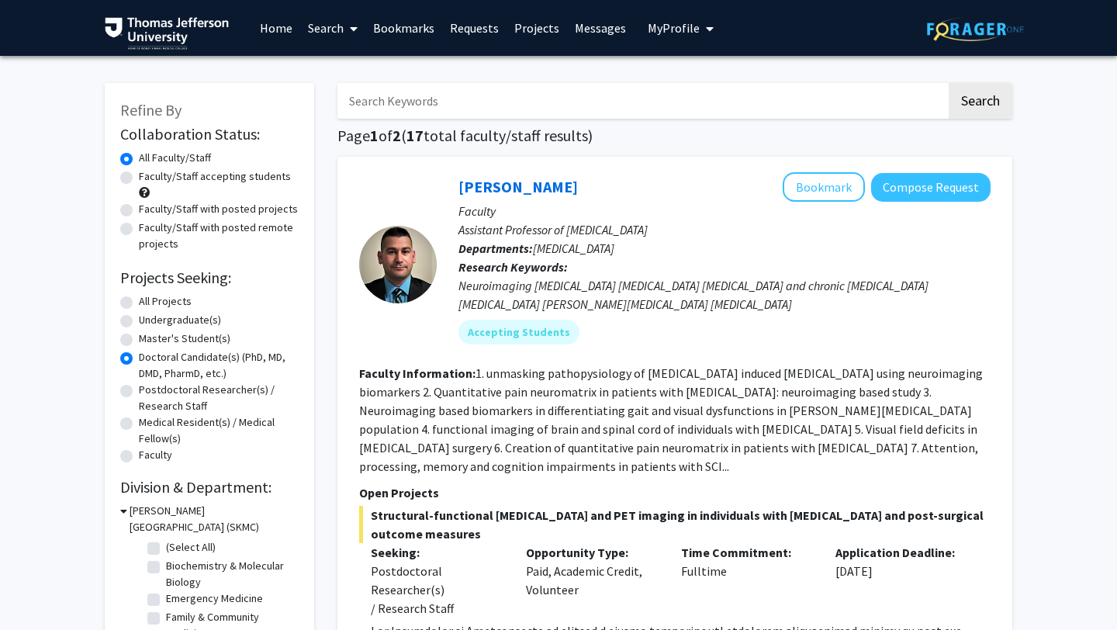
click at [457, 100] on input "Search Keywords" at bounding box center [641, 101] width 609 height 36
type input "molly wallace"
click at [948, 83] on button "Search" at bounding box center [980, 101] width 64 height 36
radio input "true"
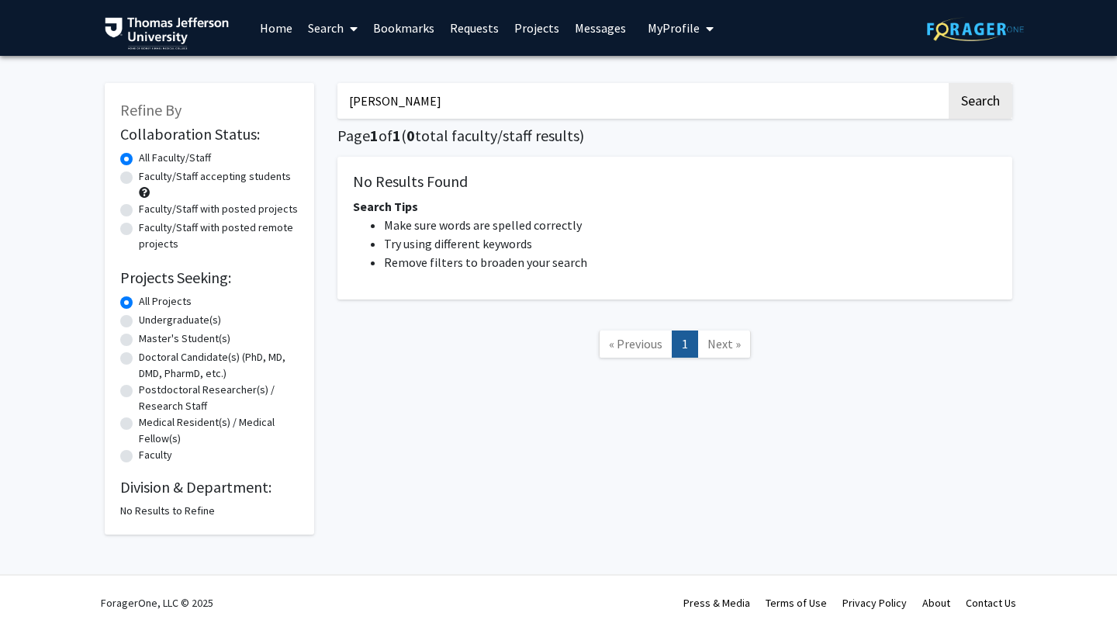
drag, startPoint x: 432, startPoint y: 101, endPoint x: 311, endPoint y: 101, distance: 121.0
click at [311, 101] on div "Refine By Collaboration Status: Collaboration Status All Faculty/Staff Collabor…" at bounding box center [558, 300] width 931 height 467
click at [948, 83] on button "Search" at bounding box center [980, 101] width 64 height 36
type input "m"
click at [278, 25] on link "Home" at bounding box center [276, 28] width 48 height 54
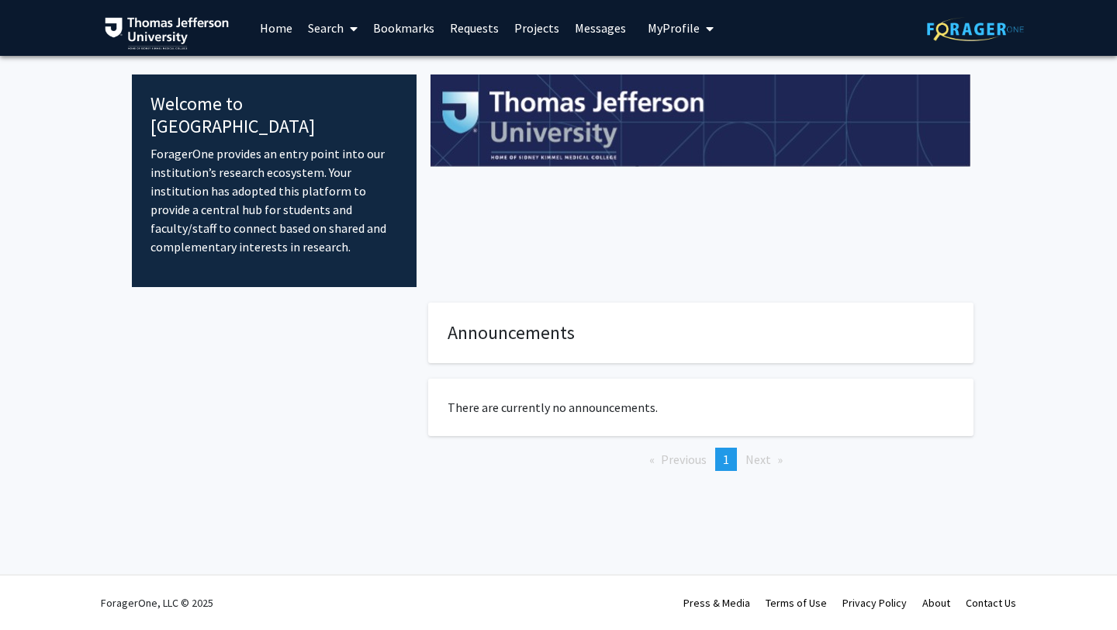
click at [344, 28] on span at bounding box center [351, 29] width 14 height 54
click at [340, 67] on span "Faculty/Staff" at bounding box center [357, 71] width 114 height 31
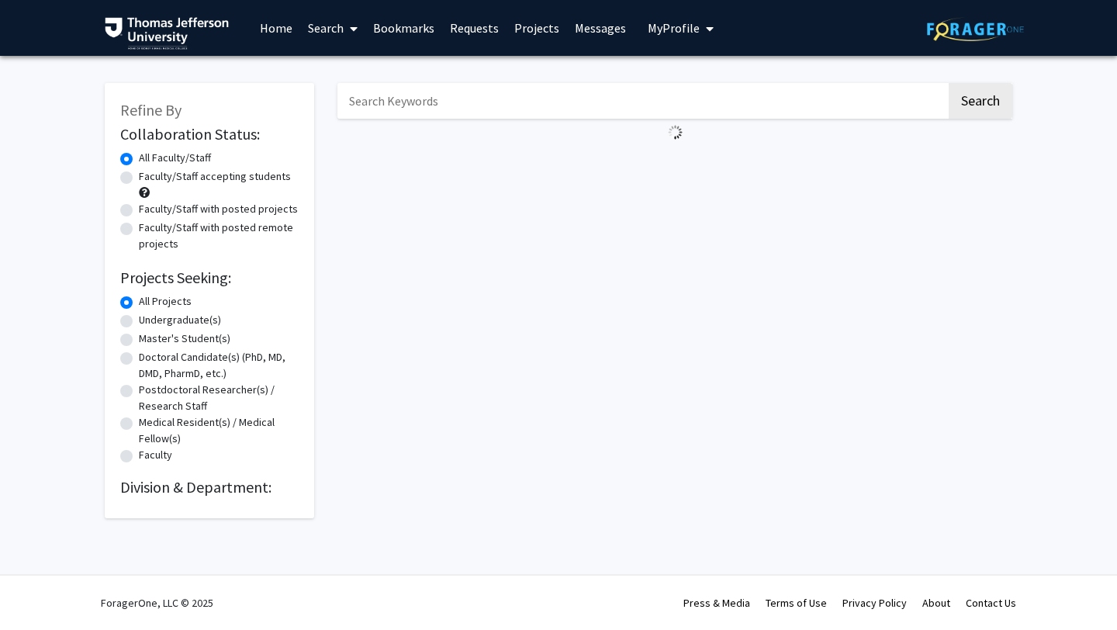
click at [327, 28] on link "Search" at bounding box center [332, 28] width 65 height 54
click at [332, 97] on span "Students" at bounding box center [347, 102] width 95 height 31
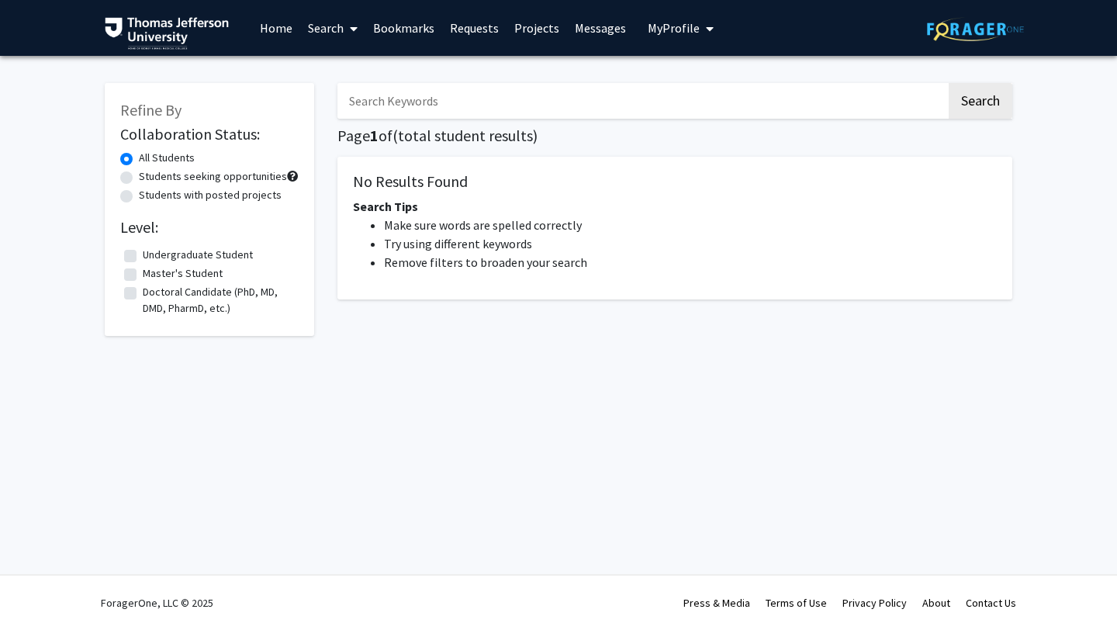
click at [382, 102] on input "Search Keywords" at bounding box center [641, 101] width 609 height 36
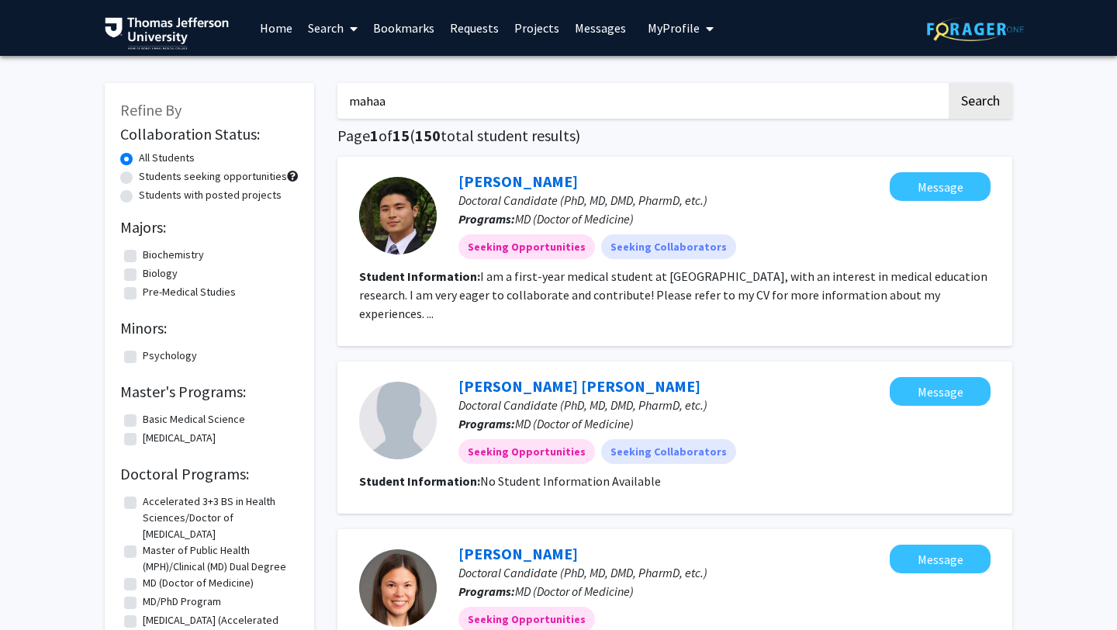
click at [948, 83] on button "Search" at bounding box center [980, 101] width 64 height 36
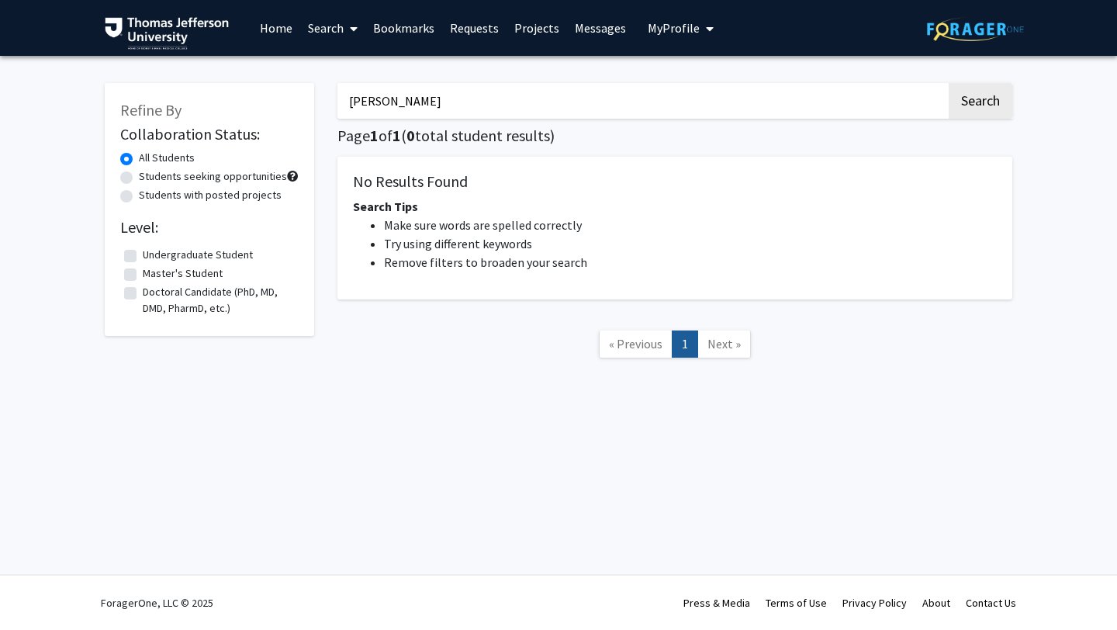
type input "molly wallace"
click at [948, 83] on button "Search" at bounding box center [980, 101] width 64 height 36
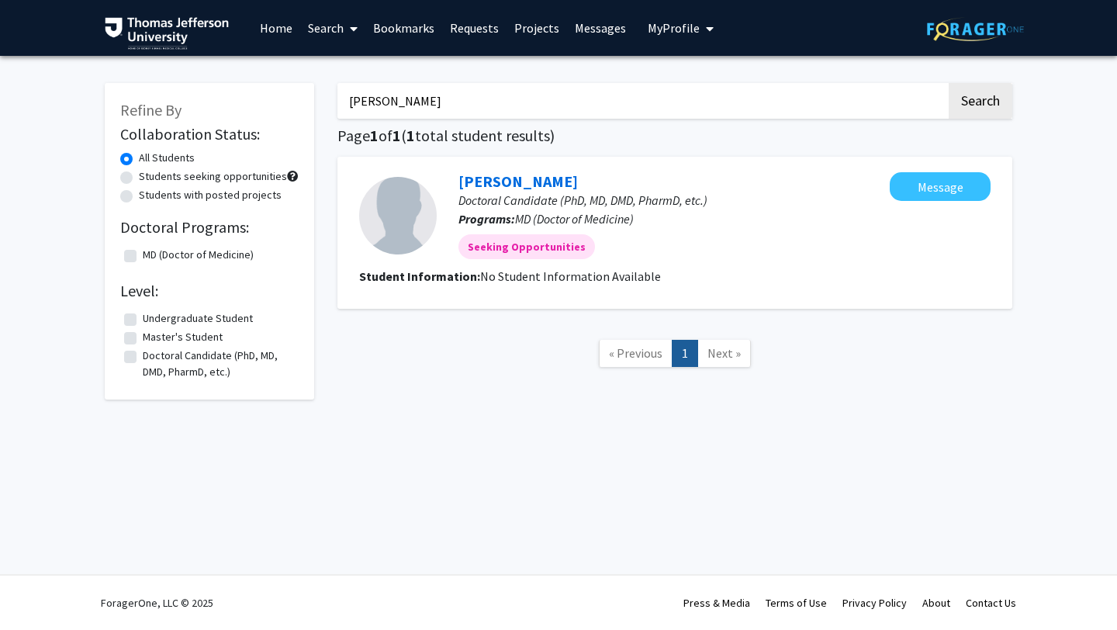
click at [568, 188] on div "Molly Haas Doctoral Candidate (PhD, MD, DMD, PharmD, etc.) Programs: MD (Doctor…" at bounding box center [663, 215] width 453 height 87
click at [460, 102] on input "molly wallace" at bounding box center [641, 101] width 609 height 36
drag, startPoint x: 440, startPoint y: 101, endPoint x: 325, endPoint y: 94, distance: 115.8
click at [326, 94] on div "molly wallace Search Page 1 of 1 ( 1 total student results) Molly Haas Doctoral…" at bounding box center [675, 233] width 698 height 332
type input "cristian desimone"
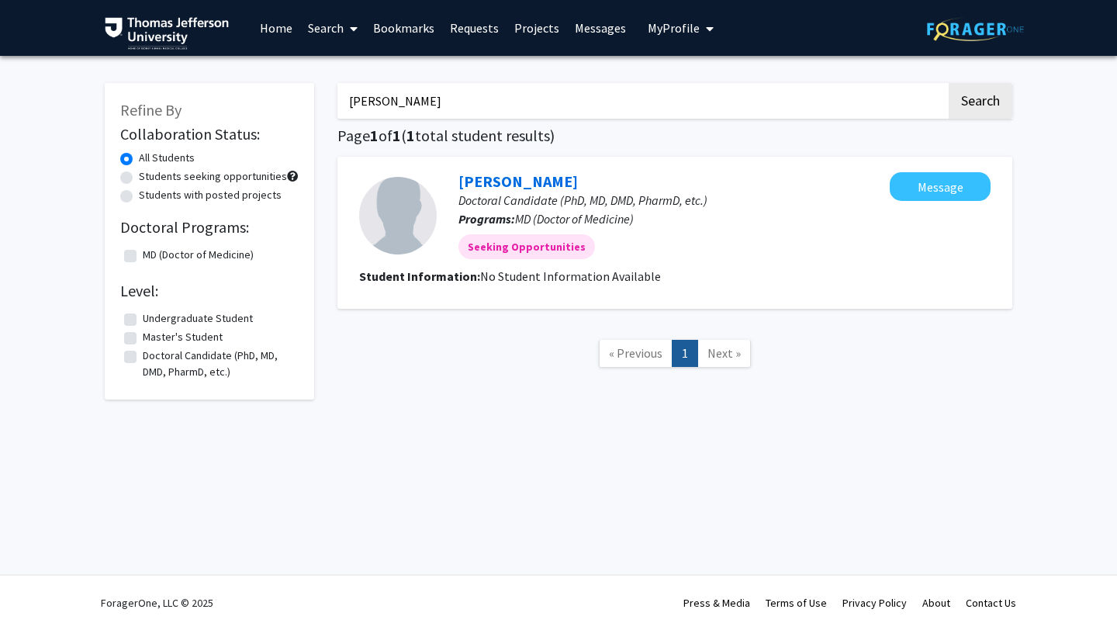
click at [948, 83] on button "Search" at bounding box center [980, 101] width 64 height 36
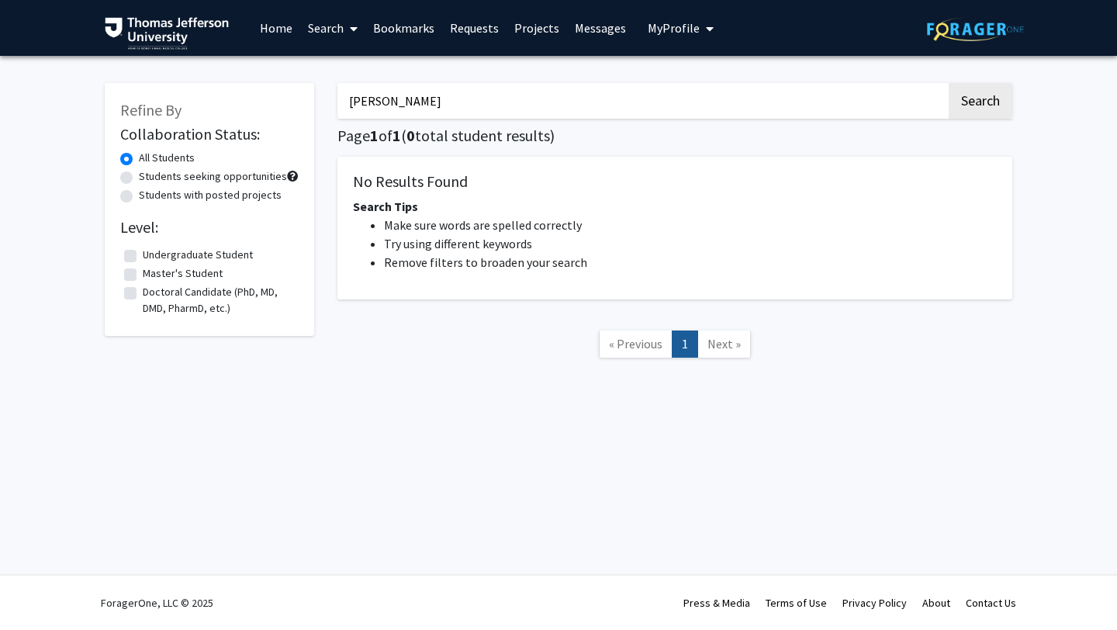
drag, startPoint x: 468, startPoint y: 104, endPoint x: 323, endPoint y: 101, distance: 145.0
click at [323, 101] on div "Refine By Collaboration Status: All Students Students seeking opportunities Stu…" at bounding box center [558, 228] width 931 height 322
type input "samara hamou"
click at [948, 83] on button "Search" at bounding box center [980, 101] width 64 height 36
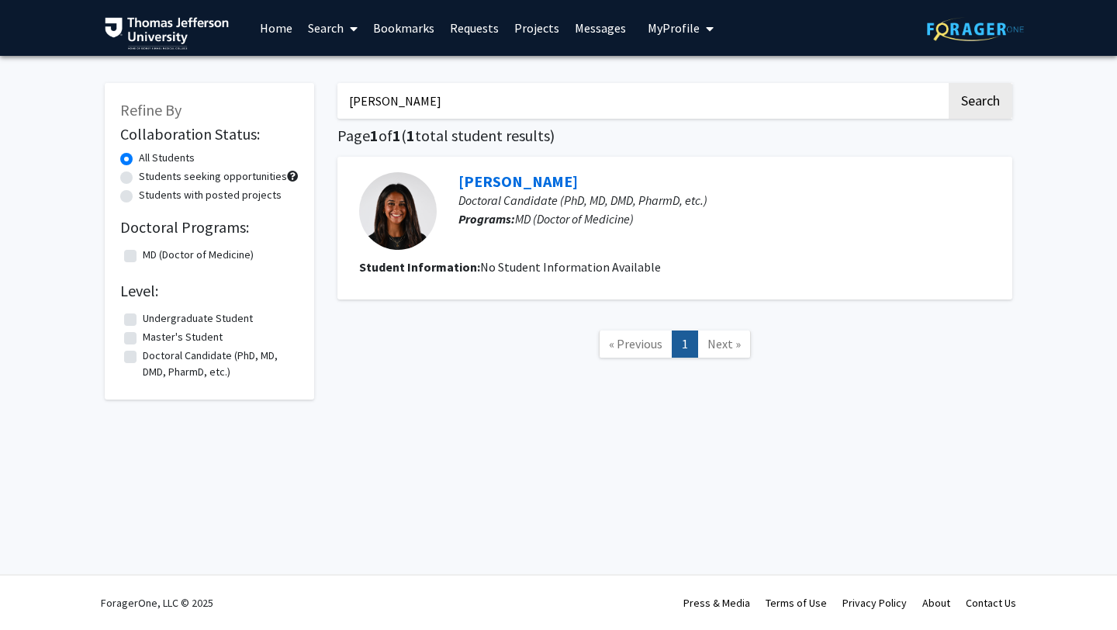
click at [330, 26] on link "Search" at bounding box center [332, 28] width 65 height 54
click at [340, 72] on span "Faculty/Staff" at bounding box center [357, 71] width 114 height 31
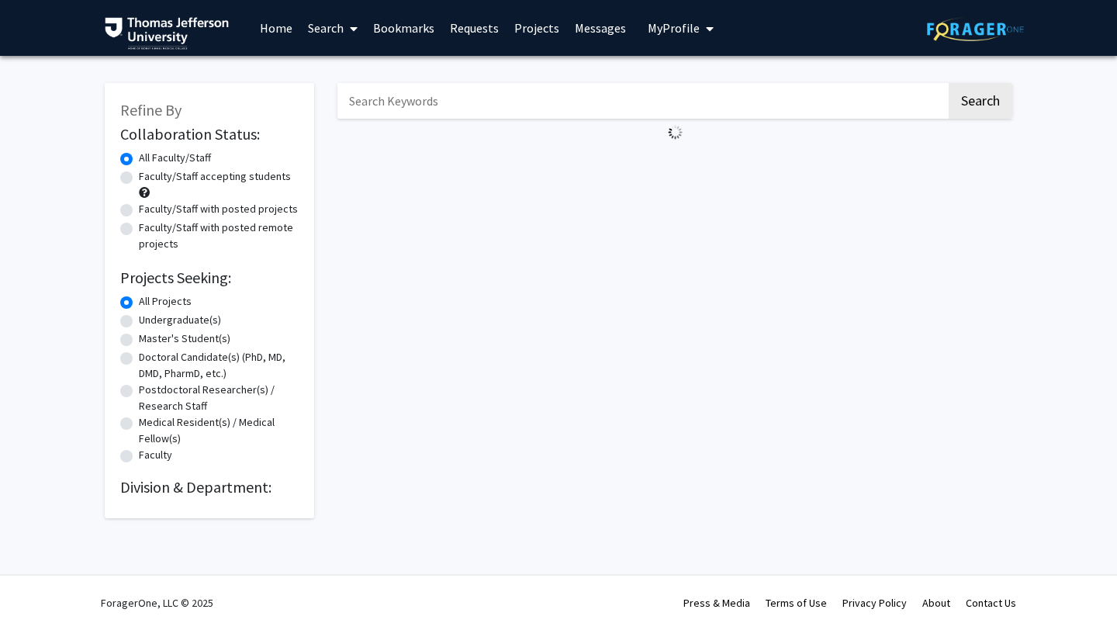
click at [474, 102] on input "Search Keywords" at bounding box center [641, 101] width 609 height 36
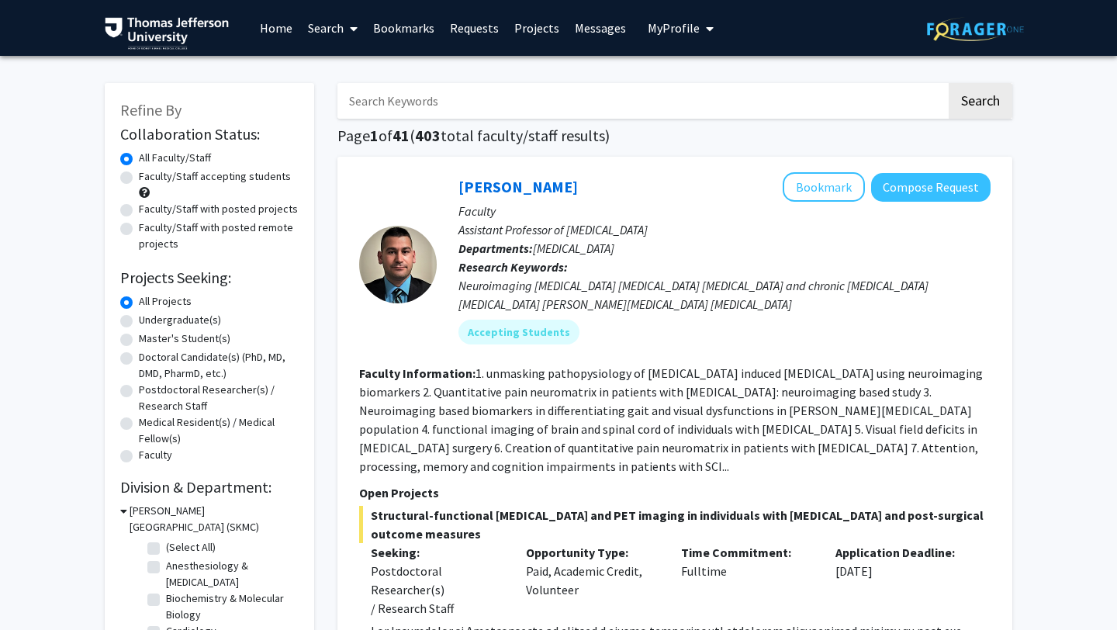
click at [425, 99] on input "Search Keywords" at bounding box center [641, 101] width 609 height 36
paste input "Sommer Hammoud"
type input "Sommer Hammoud"
click at [948, 83] on button "Search" at bounding box center [980, 101] width 64 height 36
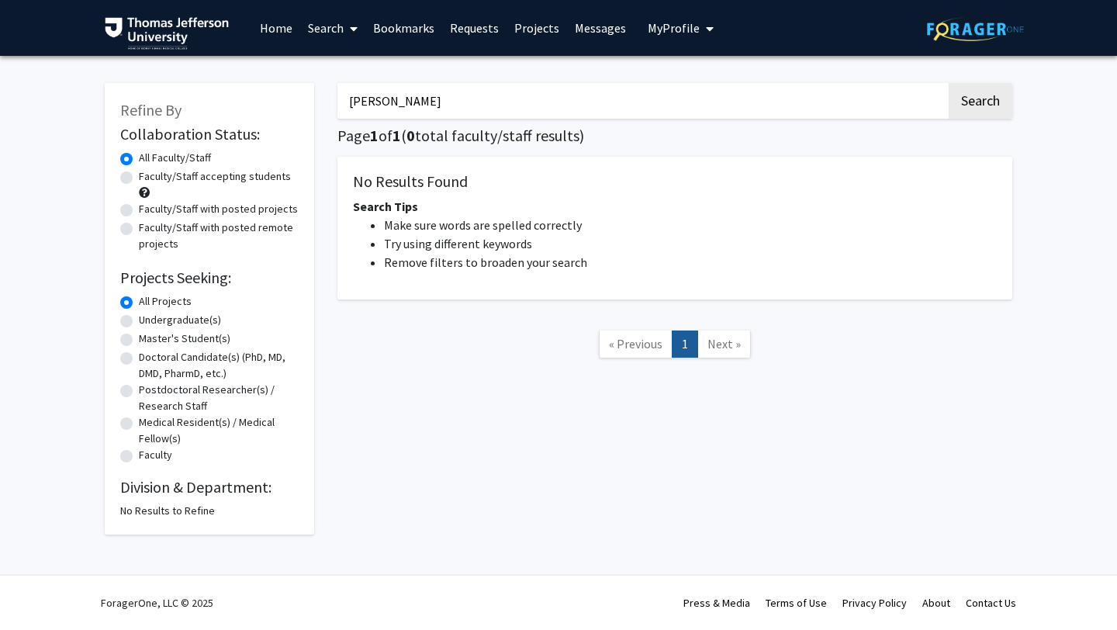
click at [333, 25] on link "Search" at bounding box center [332, 28] width 65 height 54
click at [354, 93] on span "Students" at bounding box center [347, 102] width 95 height 31
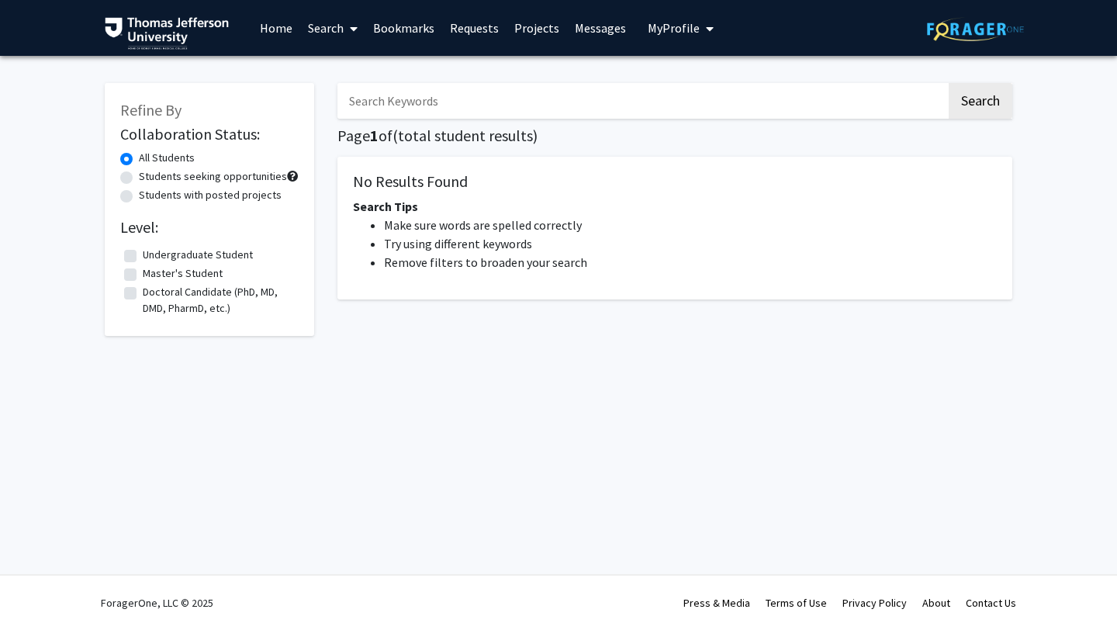
click at [454, 107] on input "Search Keywords" at bounding box center [641, 101] width 609 height 36
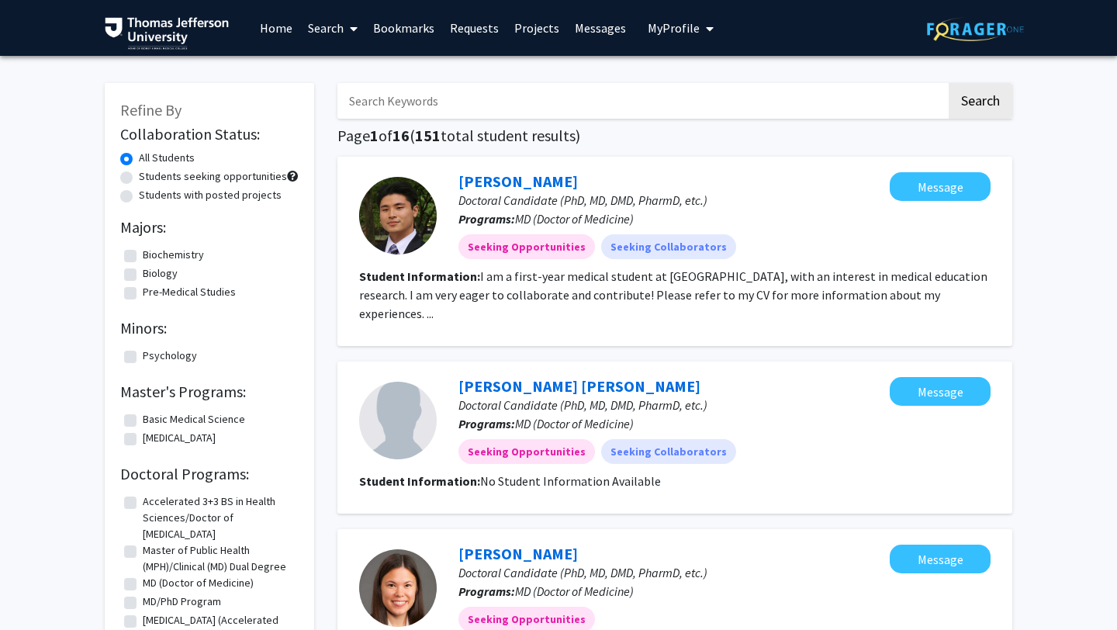
paste input "Sommer Hammoud"
click at [454, 107] on input "Sommer Hammoud" at bounding box center [641, 101] width 609 height 36
type input "Sommer Hammoud"
click at [948, 83] on button "Search" at bounding box center [980, 101] width 64 height 36
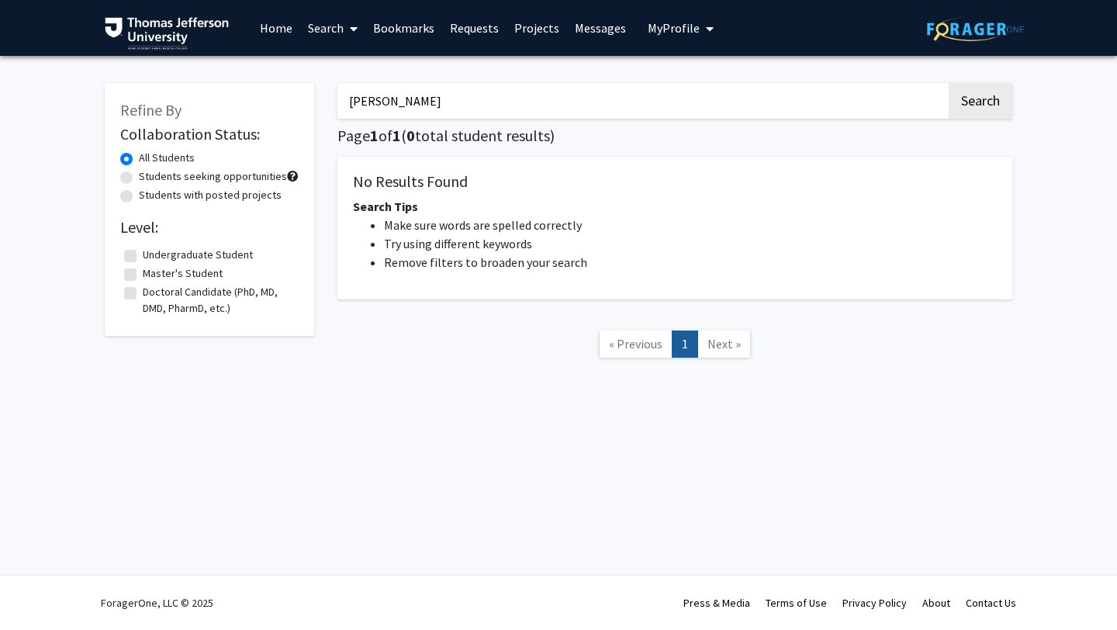
click at [330, 26] on link "Search" at bounding box center [332, 28] width 65 height 54
click at [337, 70] on span "Faculty/Staff" at bounding box center [357, 71] width 114 height 31
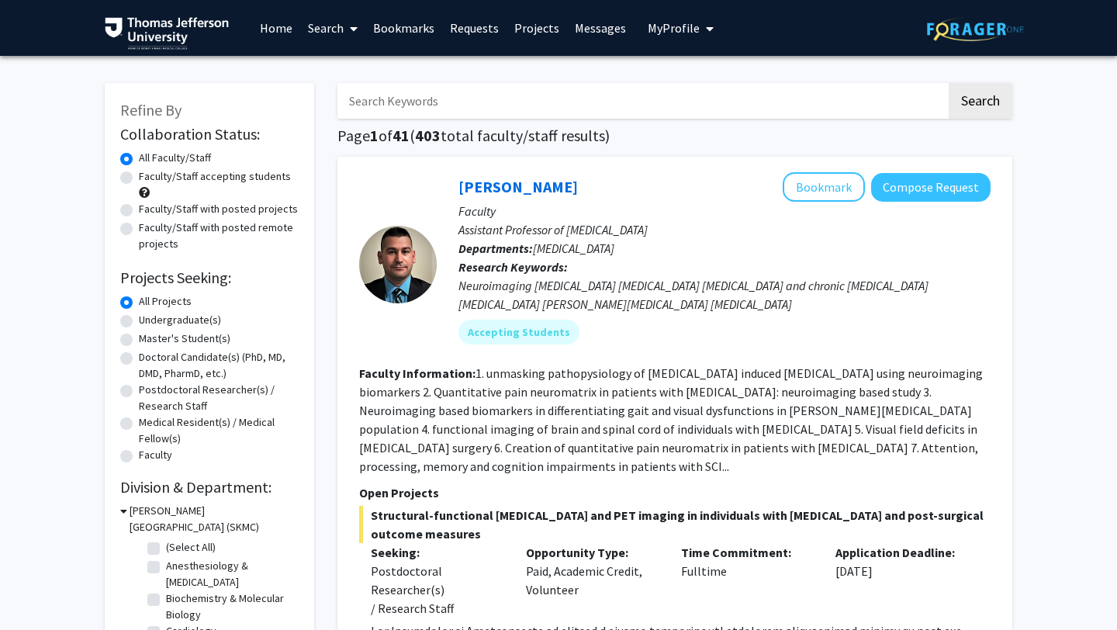
click at [426, 102] on input "Search Keywords" at bounding box center [641, 101] width 609 height 36
type input "jeremy close"
click at [948, 83] on button "Search" at bounding box center [980, 101] width 64 height 36
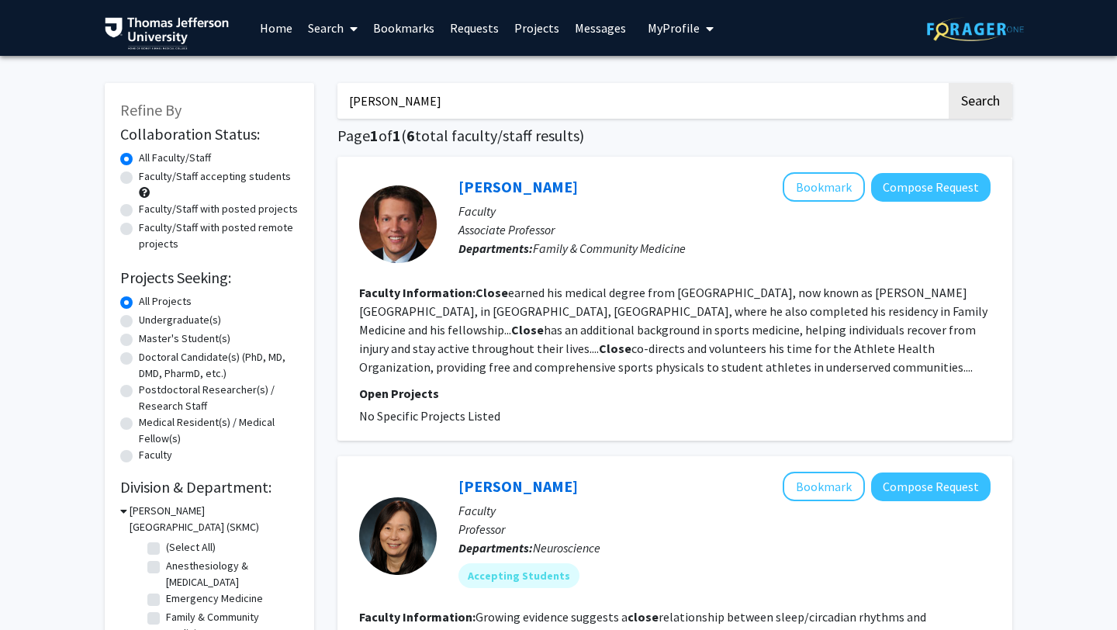
click at [664, 323] on fg-read-more "Close earned his medical degree from Jefferson Medical College, now known as Si…" at bounding box center [673, 330] width 628 height 90
click at [487, 194] on link "Jeremy Close" at bounding box center [517, 186] width 119 height 19
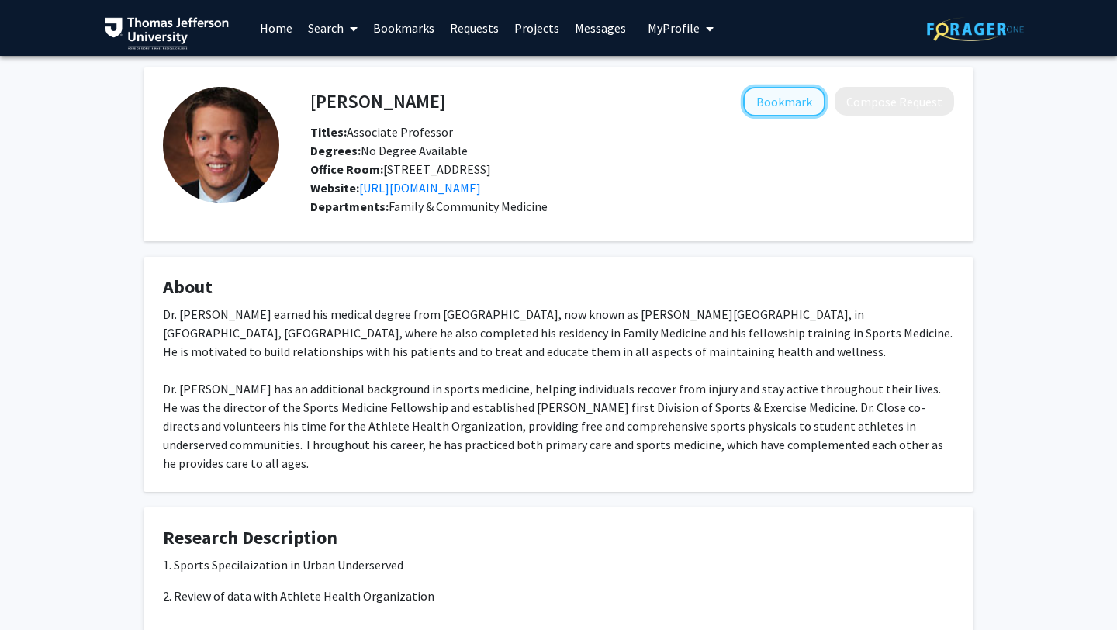
click at [788, 98] on button "Bookmark" at bounding box center [784, 101] width 82 height 29
